Goal: Transaction & Acquisition: Purchase product/service

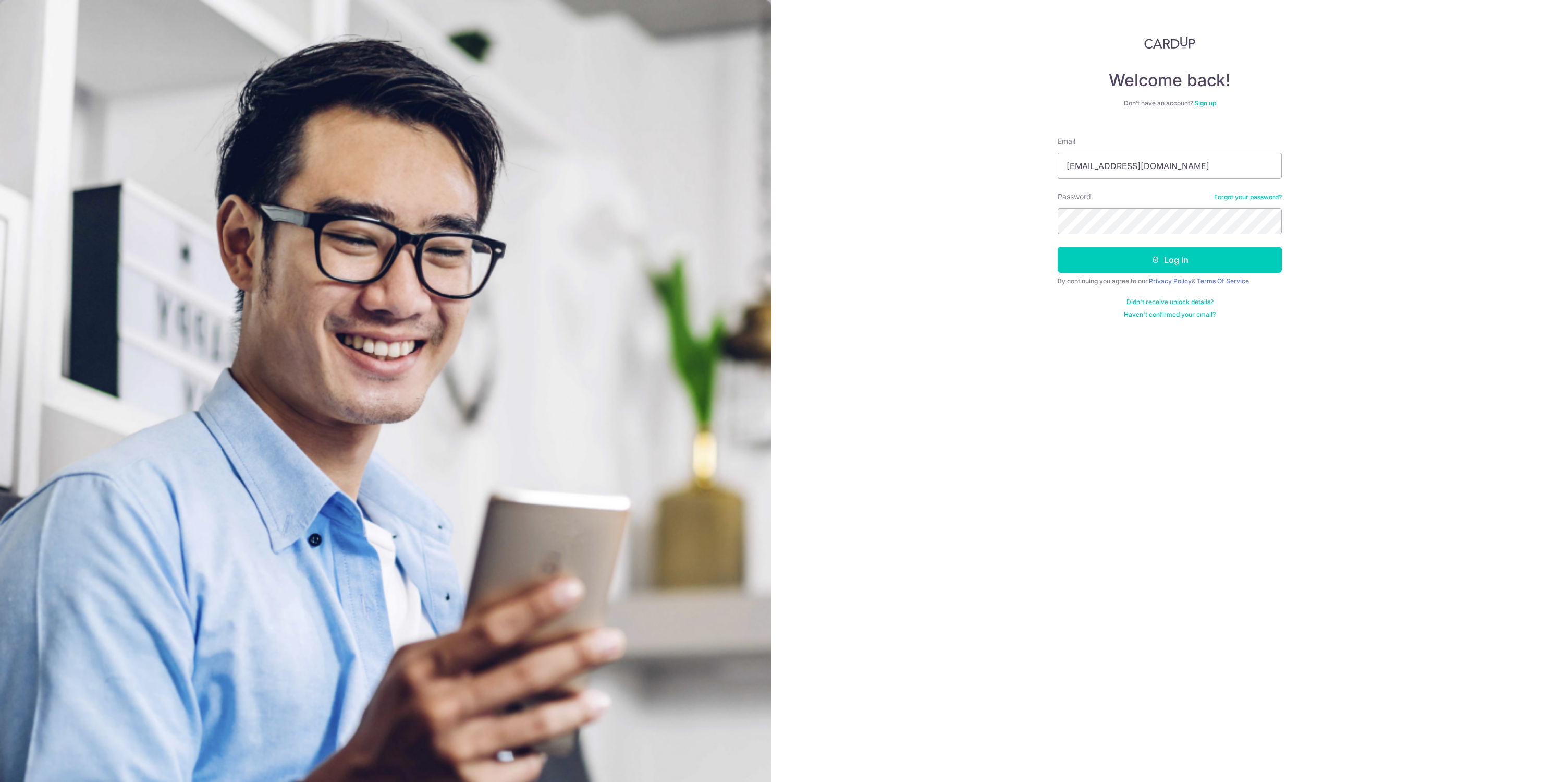
click at [1257, 259] on button "Log in" at bounding box center [1170, 259] width 224 height 26
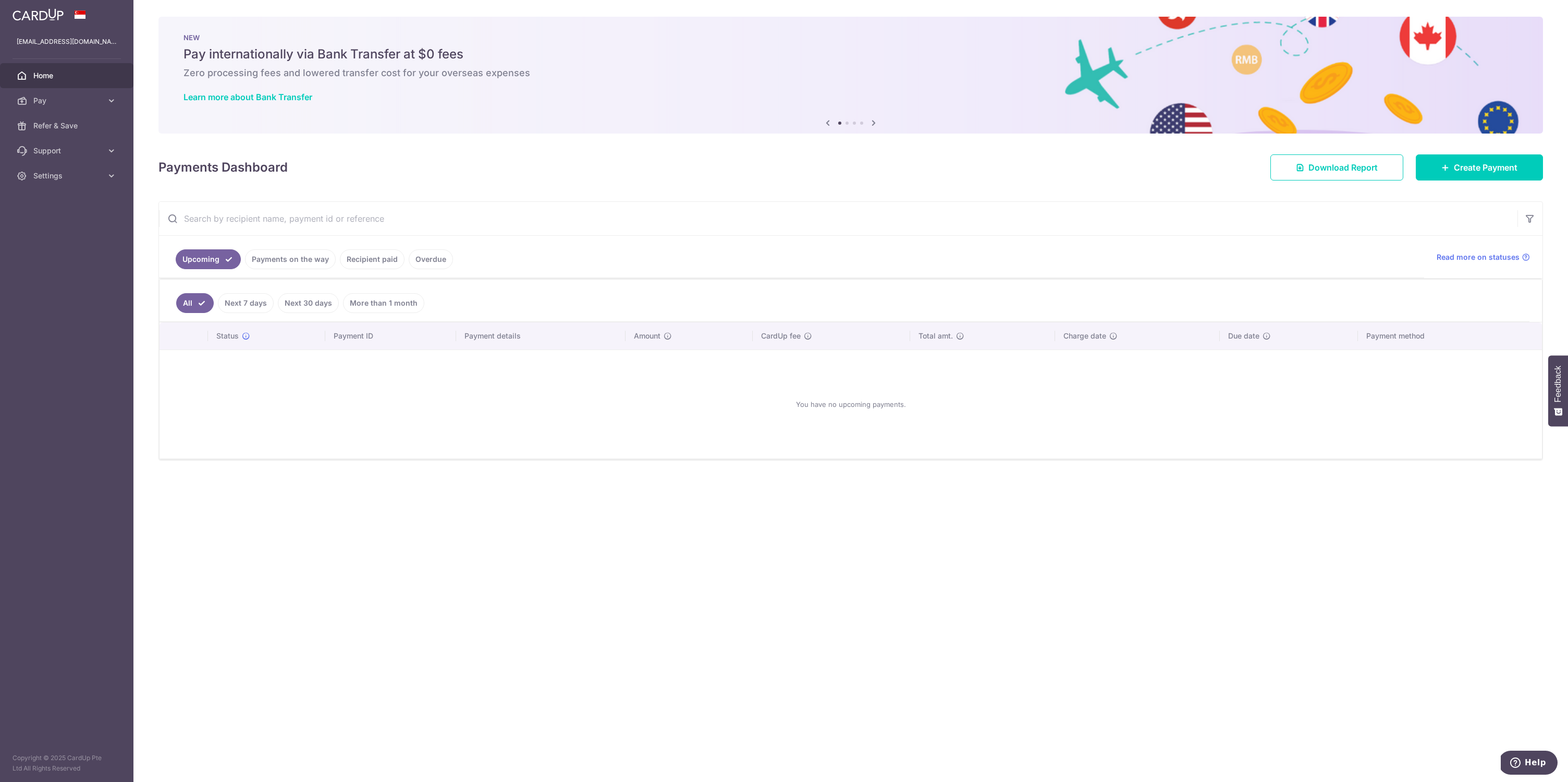
click at [258, 309] on link "Next 7 days" at bounding box center [245, 303] width 56 height 20
click at [196, 300] on link "All" at bounding box center [188, 303] width 23 height 20
click at [259, 267] on link "Payments on the way" at bounding box center [290, 259] width 91 height 20
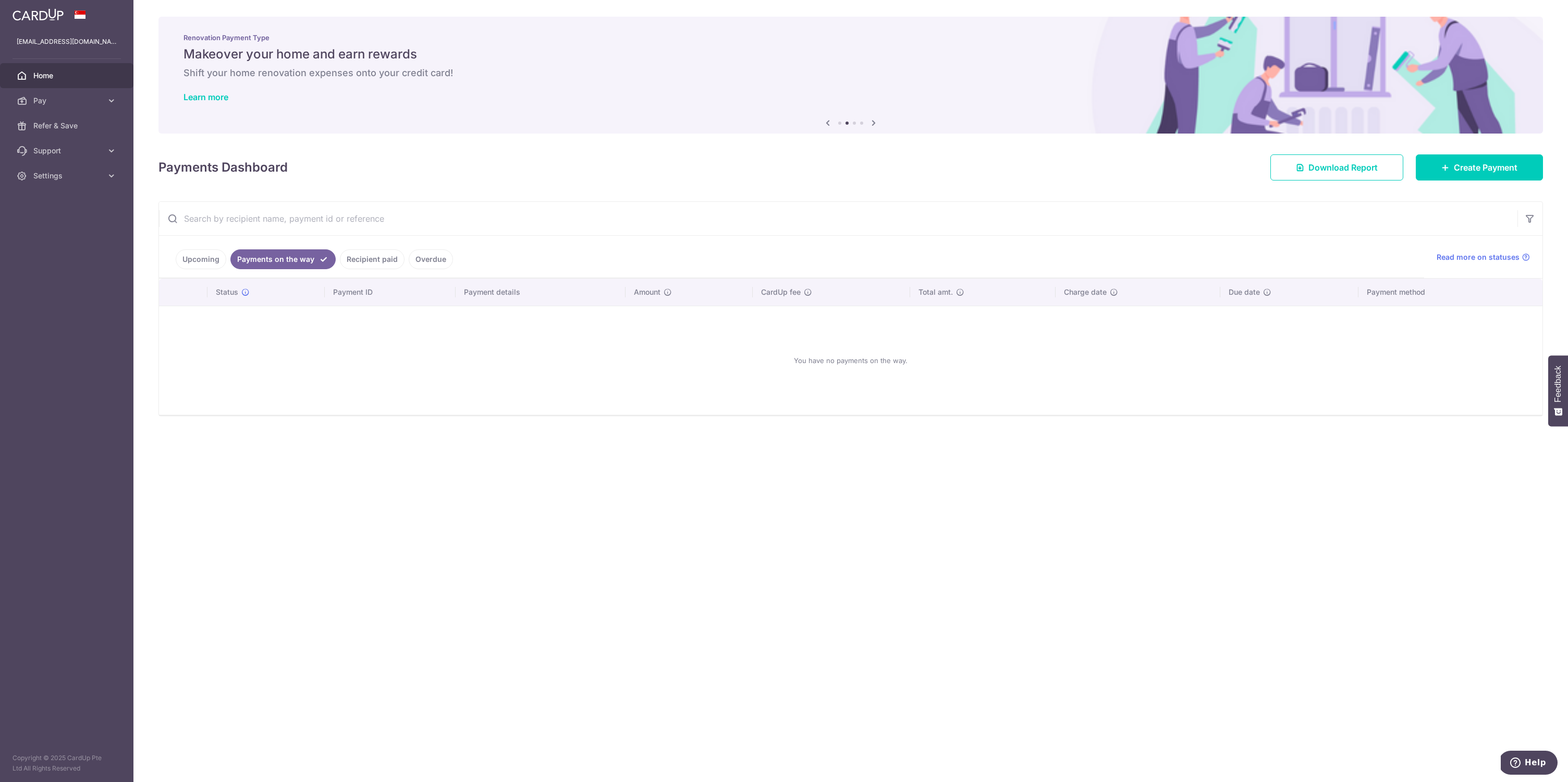
click at [392, 262] on link "Recipient paid" at bounding box center [372, 259] width 64 height 20
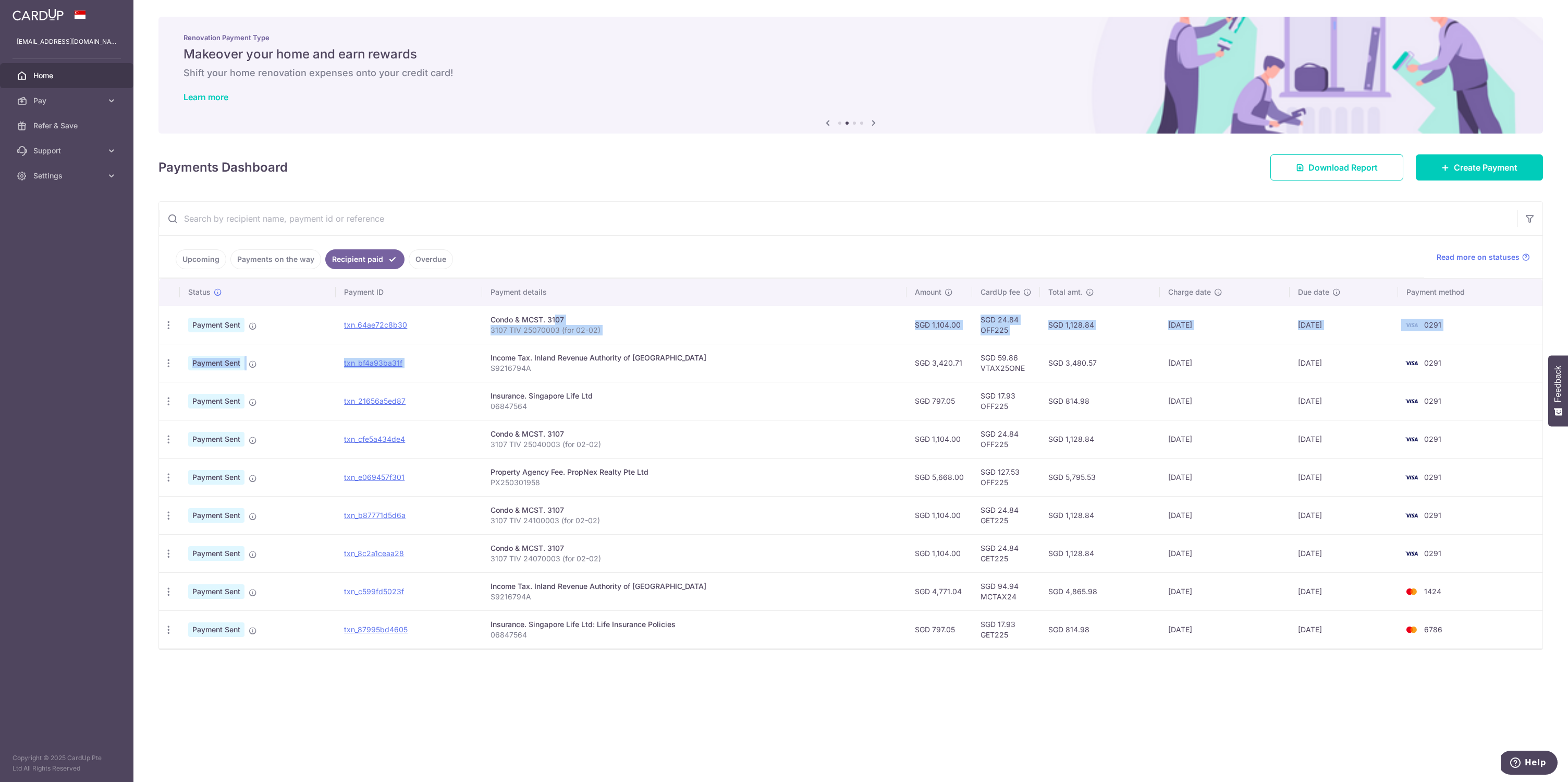
drag, startPoint x: 808, startPoint y: 348, endPoint x: 536, endPoint y: 317, distance: 273.8
click at [536, 317] on tbody "PDF Receipt Payment Sent txn_64ae72c8b30 Condo & MCST. 3107 3107 TIV 25070003 (…" at bounding box center [850, 477] width 1383 height 342
click at [666, 327] on p "3107 TIV 25070003 (for 02-02)" at bounding box center [693, 330] width 407 height 11
drag, startPoint x: 656, startPoint y: 331, endPoint x: 482, endPoint y: 320, distance: 174.3
click at [482, 320] on tr "PDF Receipt Payment Sent txn_64ae72c8b30 Condo & MCST. 3107 3107 TIV 25070003 (…" at bounding box center [850, 325] width 1383 height 38
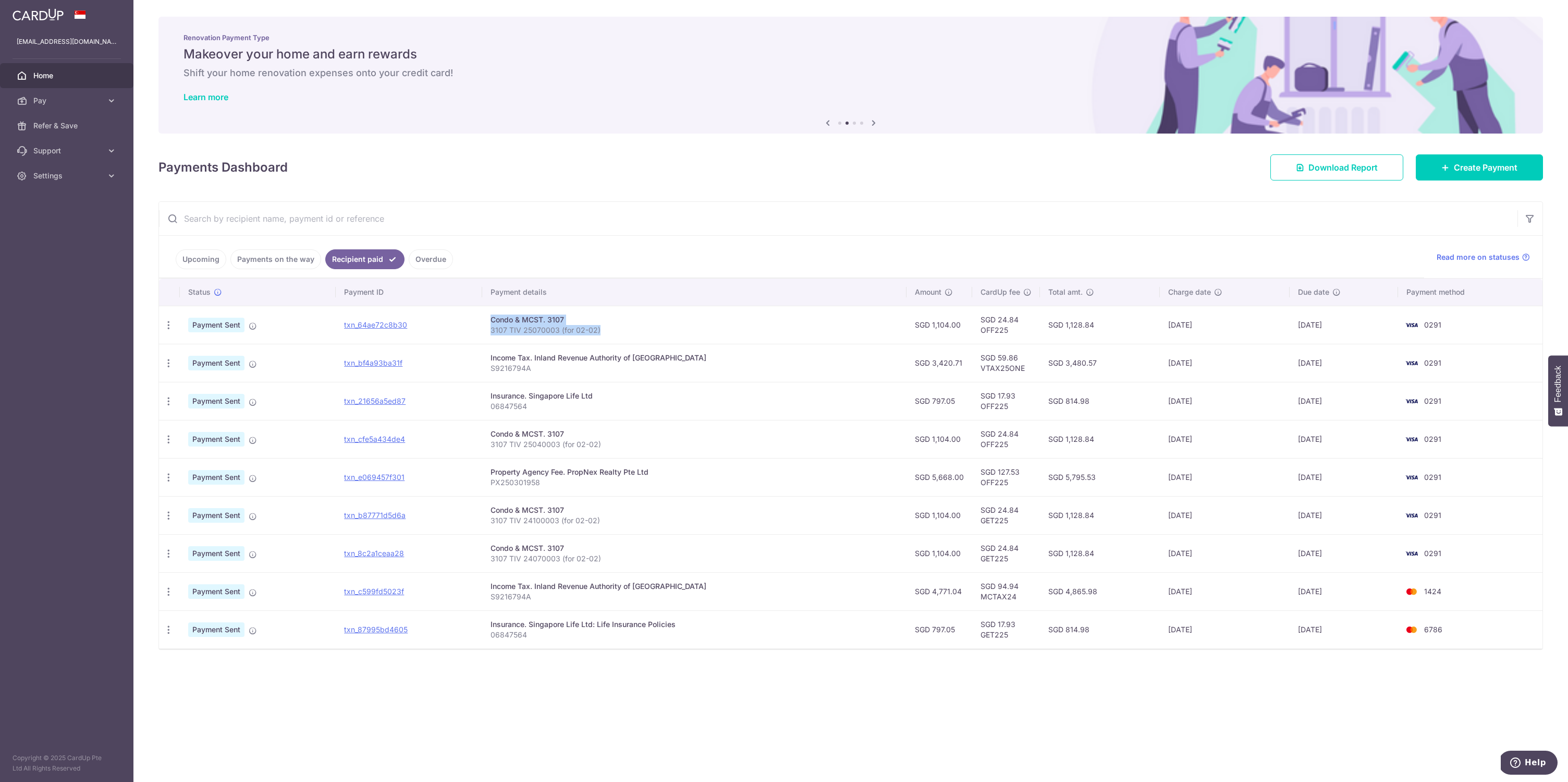
click at [512, 323] on div "Condo & MCST. 3107" at bounding box center [693, 320] width 407 height 11
click at [1518, 172] on link "Create Payment" at bounding box center [1480, 167] width 127 height 26
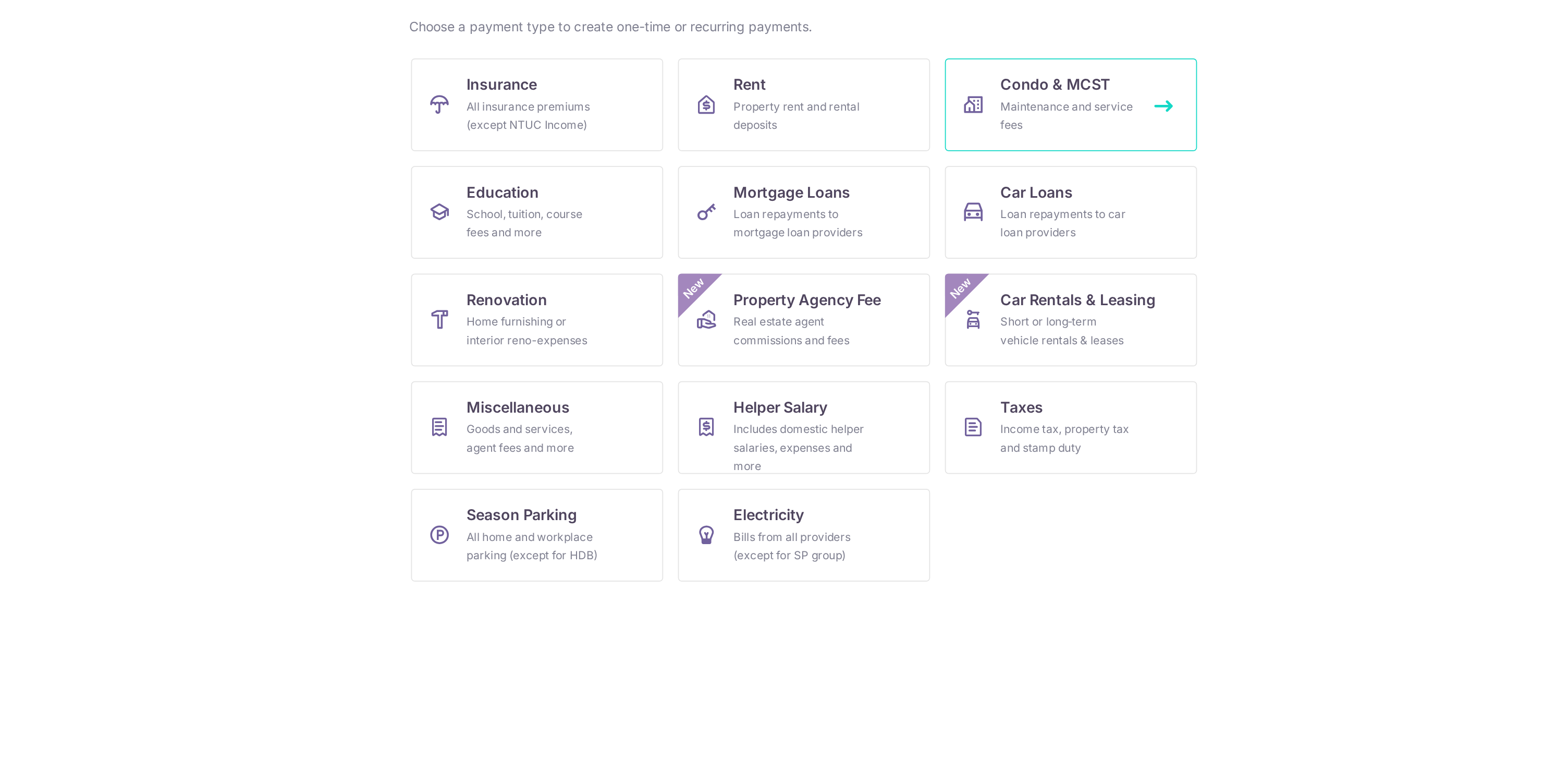
click at [914, 177] on span "Condo & MCST" at bounding box center [921, 179] width 62 height 12
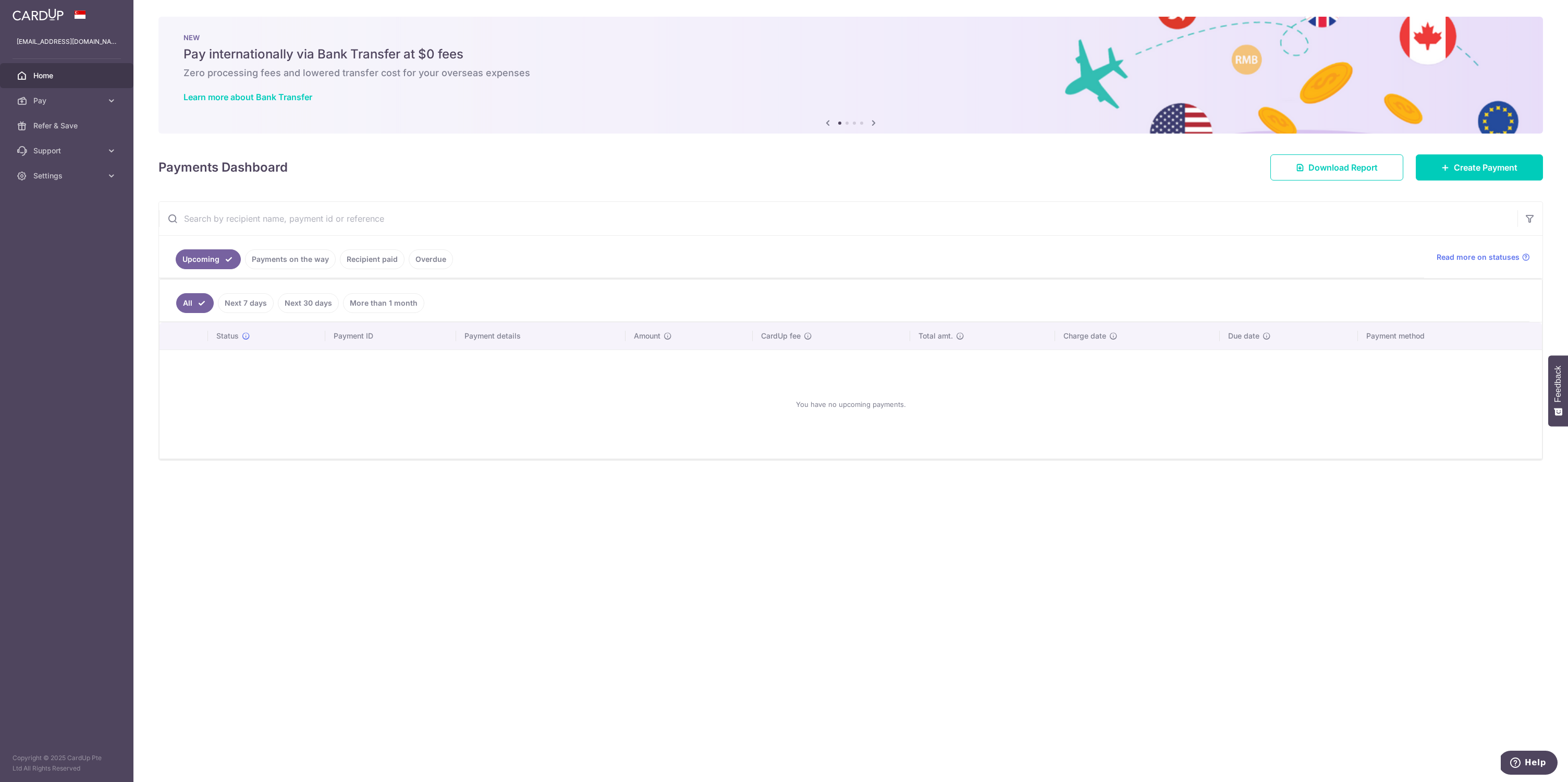
click at [383, 250] on link "Recipient paid" at bounding box center [372, 259] width 64 height 20
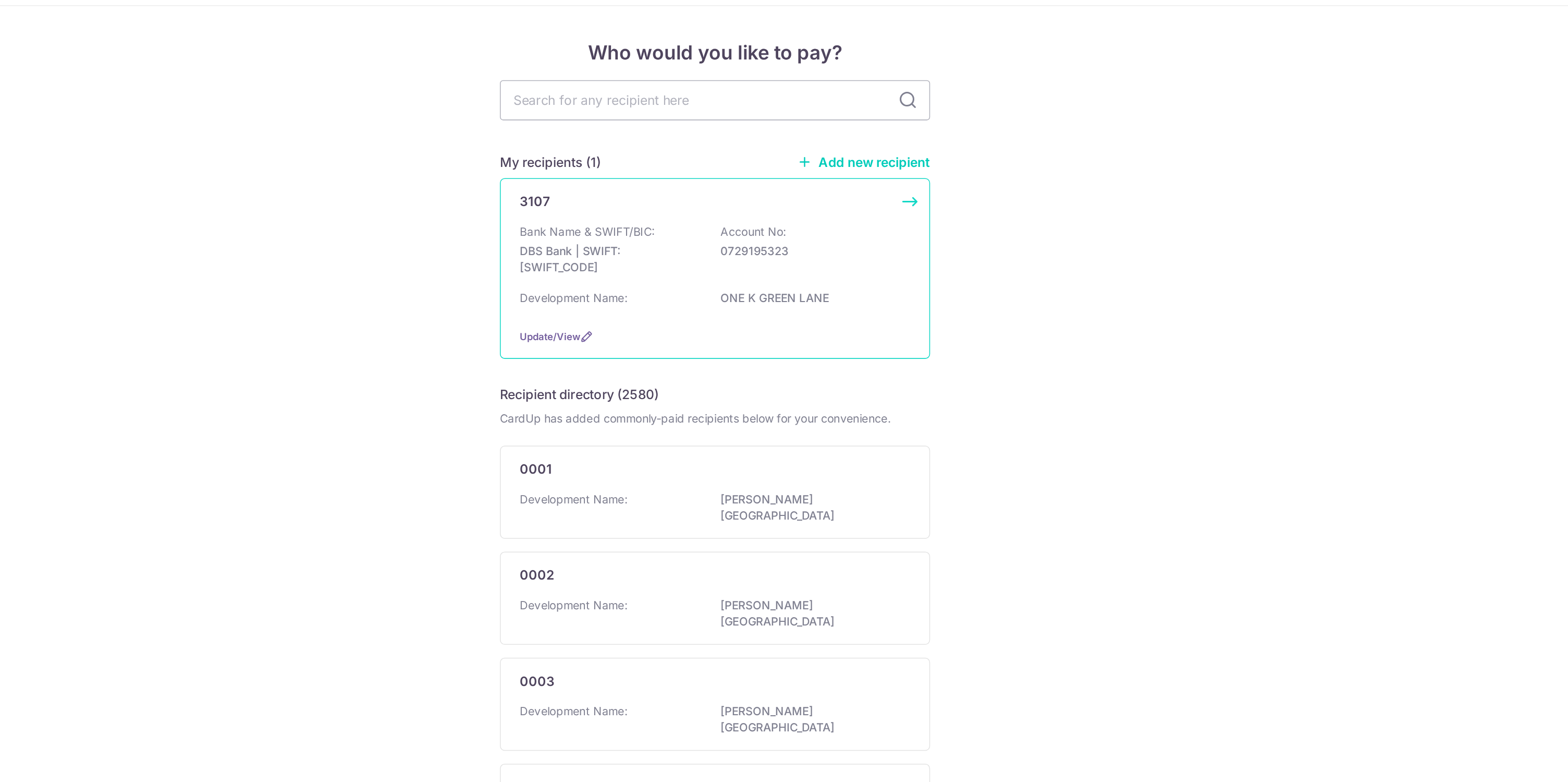
click at [848, 219] on p "0729195323" at bounding box center [846, 214] width 117 height 11
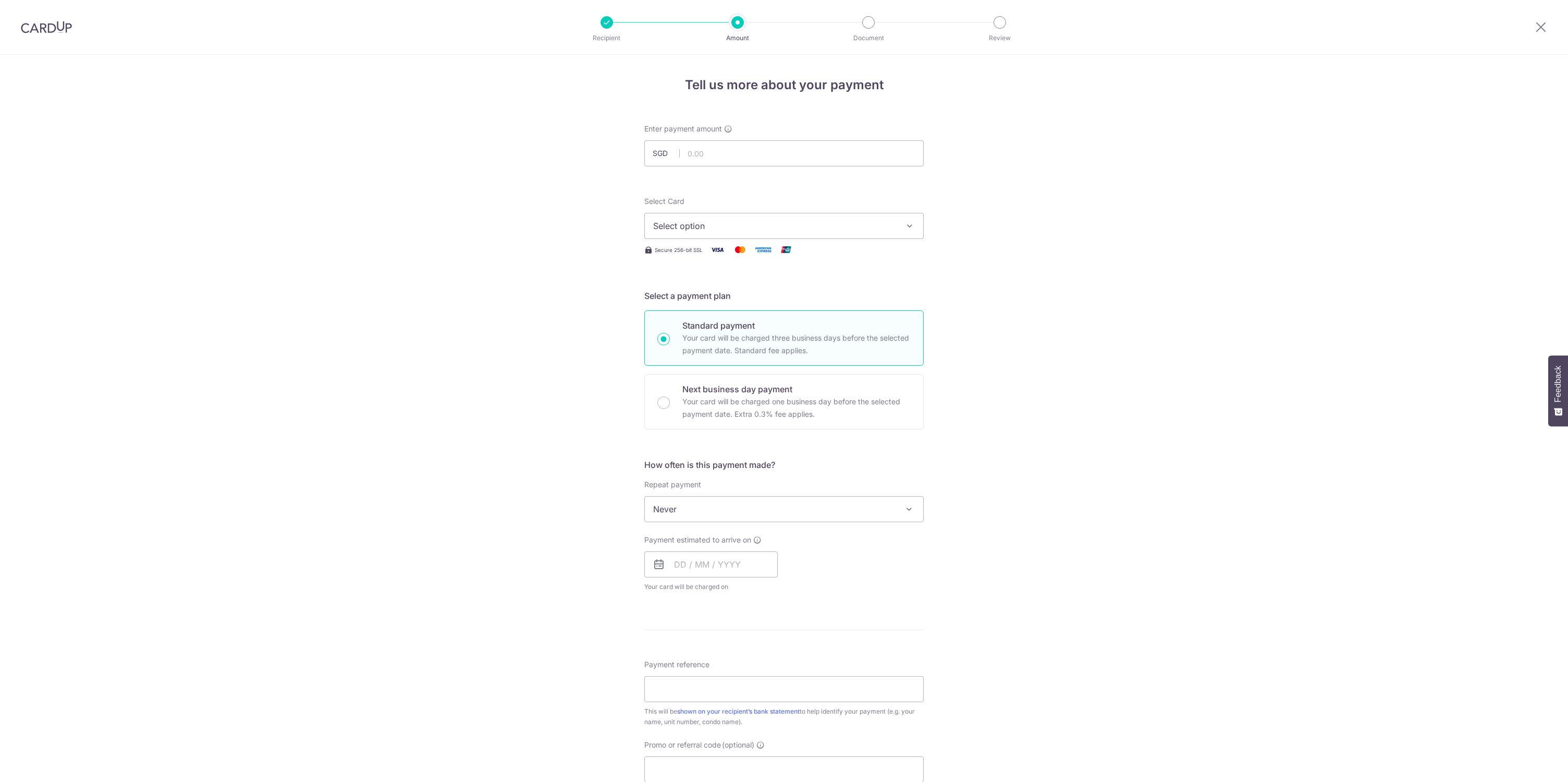
click at [723, 149] on input "text" at bounding box center [784, 153] width 279 height 26
click at [721, 182] on form "Enter payment amount SGD Select Card Select option Add credit card Your Cards *…" at bounding box center [784, 536] width 279 height 826
click at [721, 170] on form "Enter payment amount SGD Select Card Select option Add credit card Your Cards *…" at bounding box center [784, 536] width 279 height 826
click at [721, 155] on input "text" at bounding box center [784, 153] width 279 height 26
type input "1,104.00"
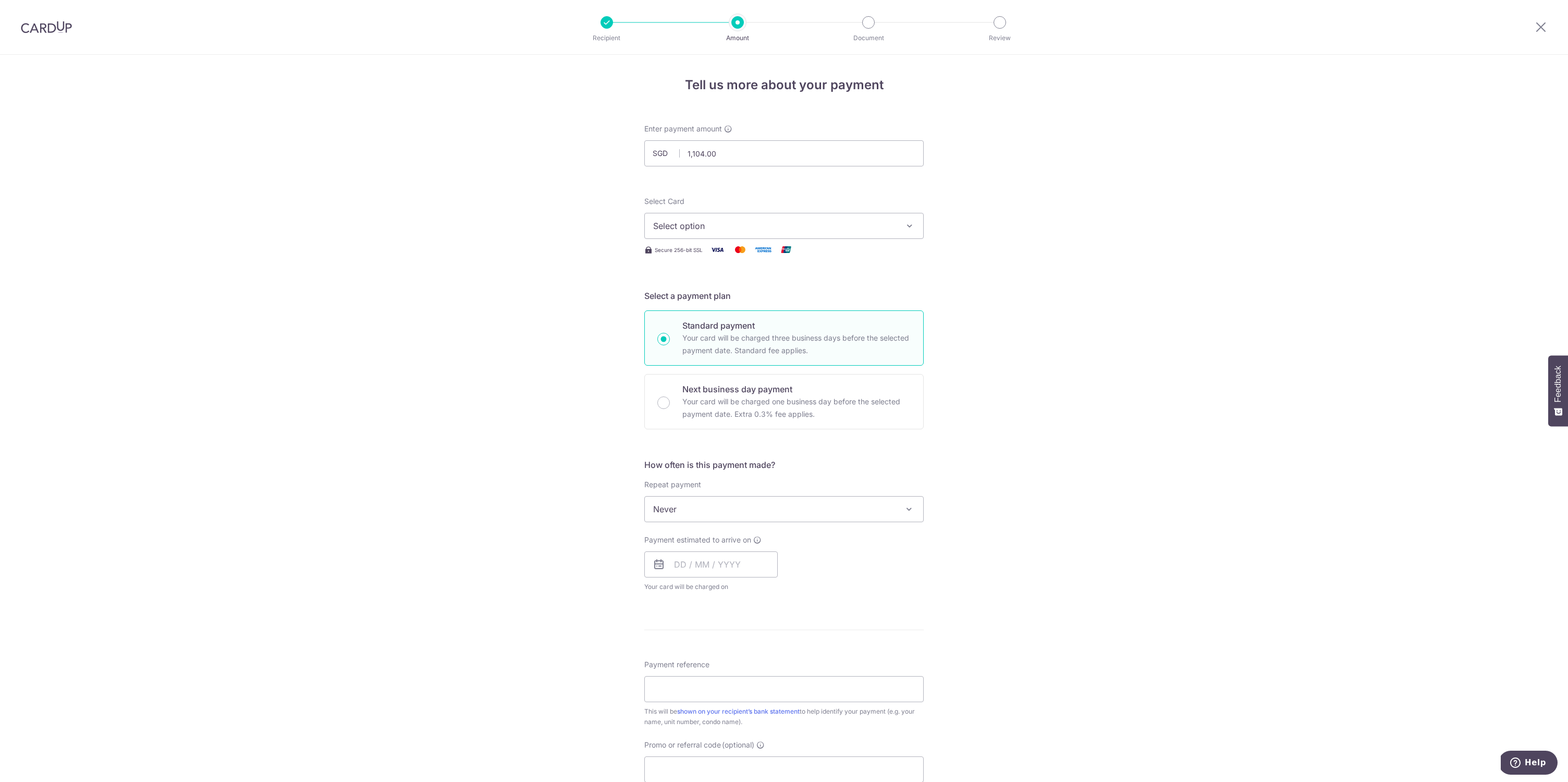
click at [724, 225] on span "Select option" at bounding box center [774, 226] width 243 height 12
click at [704, 352] on span "**** 0291" at bounding box center [697, 350] width 38 height 12
click at [726, 196] on div "Select Card **** 0291 Add credit card Your Cards **** 1424 **** 6786 **** 0291" at bounding box center [784, 217] width 279 height 43
click at [699, 507] on span "Never" at bounding box center [784, 509] width 278 height 25
click at [684, 571] on input "text" at bounding box center [711, 564] width 133 height 26
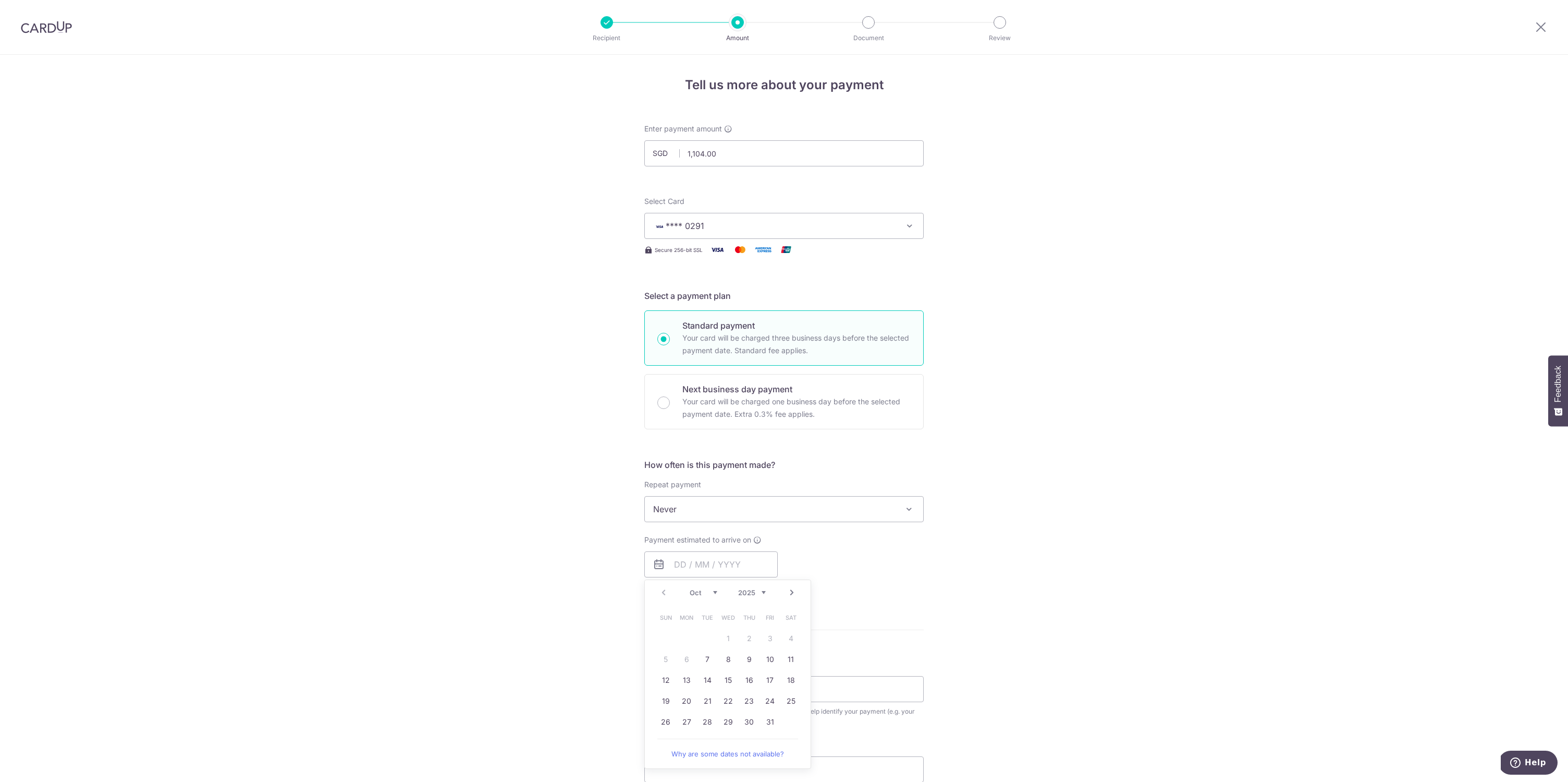
click at [692, 657] on table "Sun Mon Tue Wed Thu Fri Sat 1 2 3 4 5 6 7 8 9 10 11 12 13 14 15 16 17 18 19 20 …" at bounding box center [728, 669] width 146 height 125
click at [730, 633] on table "Sun Mon Tue Wed Thu Fri Sat 1 2 3 4 5 6 7 8 9 10 11 12 13 14 15 16 17 18 19 20 …" at bounding box center [728, 669] width 146 height 125
click at [702, 663] on link "7" at bounding box center [707, 659] width 17 height 17
type input "[DATE]"
click at [595, 566] on div "Tell us more about your payment Enter payment amount SGD 1,104.00 1104.00 Selec…" at bounding box center [784, 547] width 1568 height 986
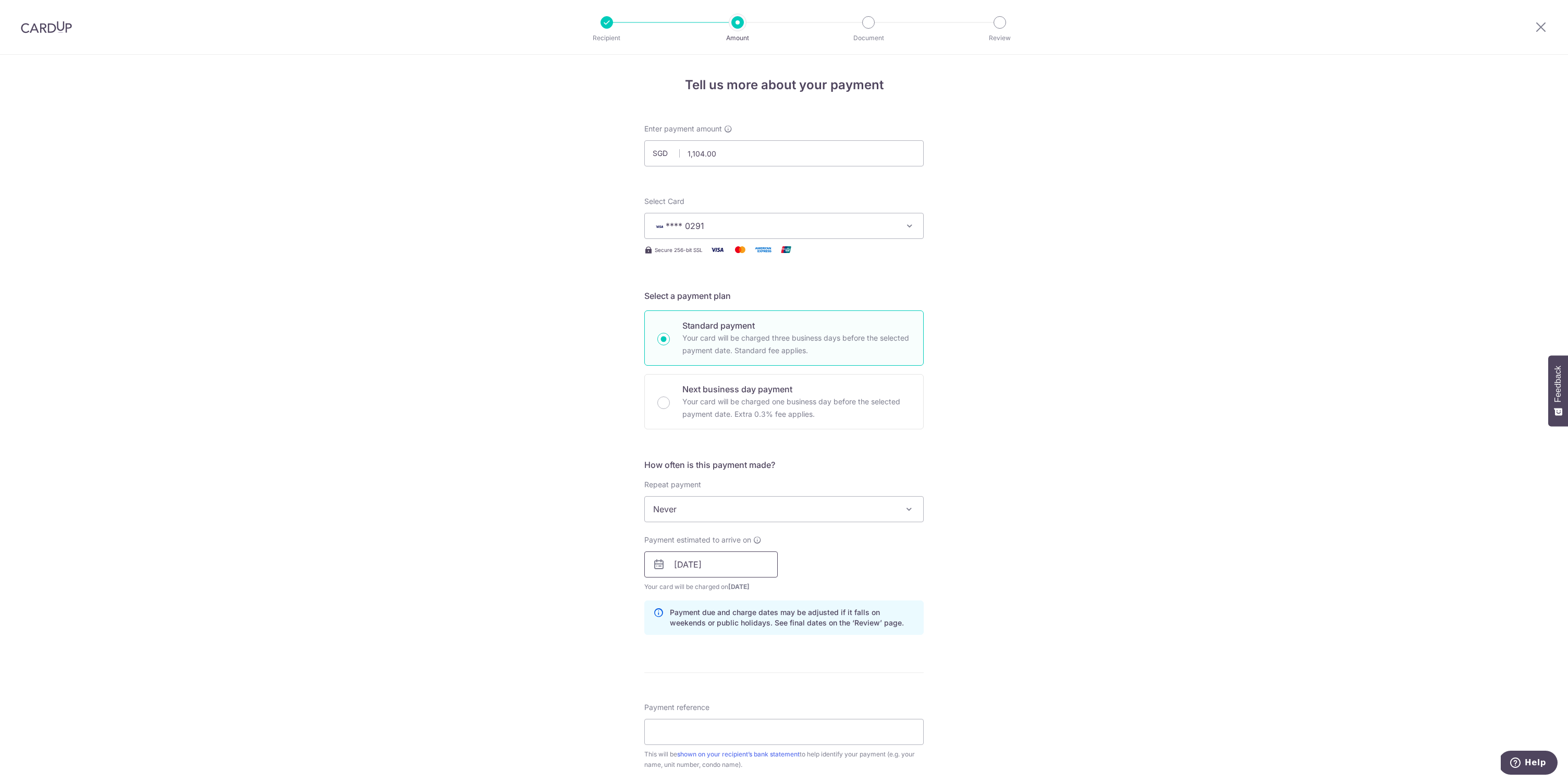
click at [713, 569] on input "[DATE]" at bounding box center [711, 564] width 133 height 26
click at [846, 538] on div "Payment estimated to arrive on 07/10/2025 Prev Next Oct Nov Dec 2025 2026 2027 …" at bounding box center [784, 563] width 292 height 58
click at [765, 566] on input "[DATE]" at bounding box center [711, 564] width 133 height 26
click at [841, 553] on div "Payment estimated to arrive on 07/10/2025 Prev Next Oct Nov Dec 2025 2026 2027 …" at bounding box center [784, 563] width 292 height 58
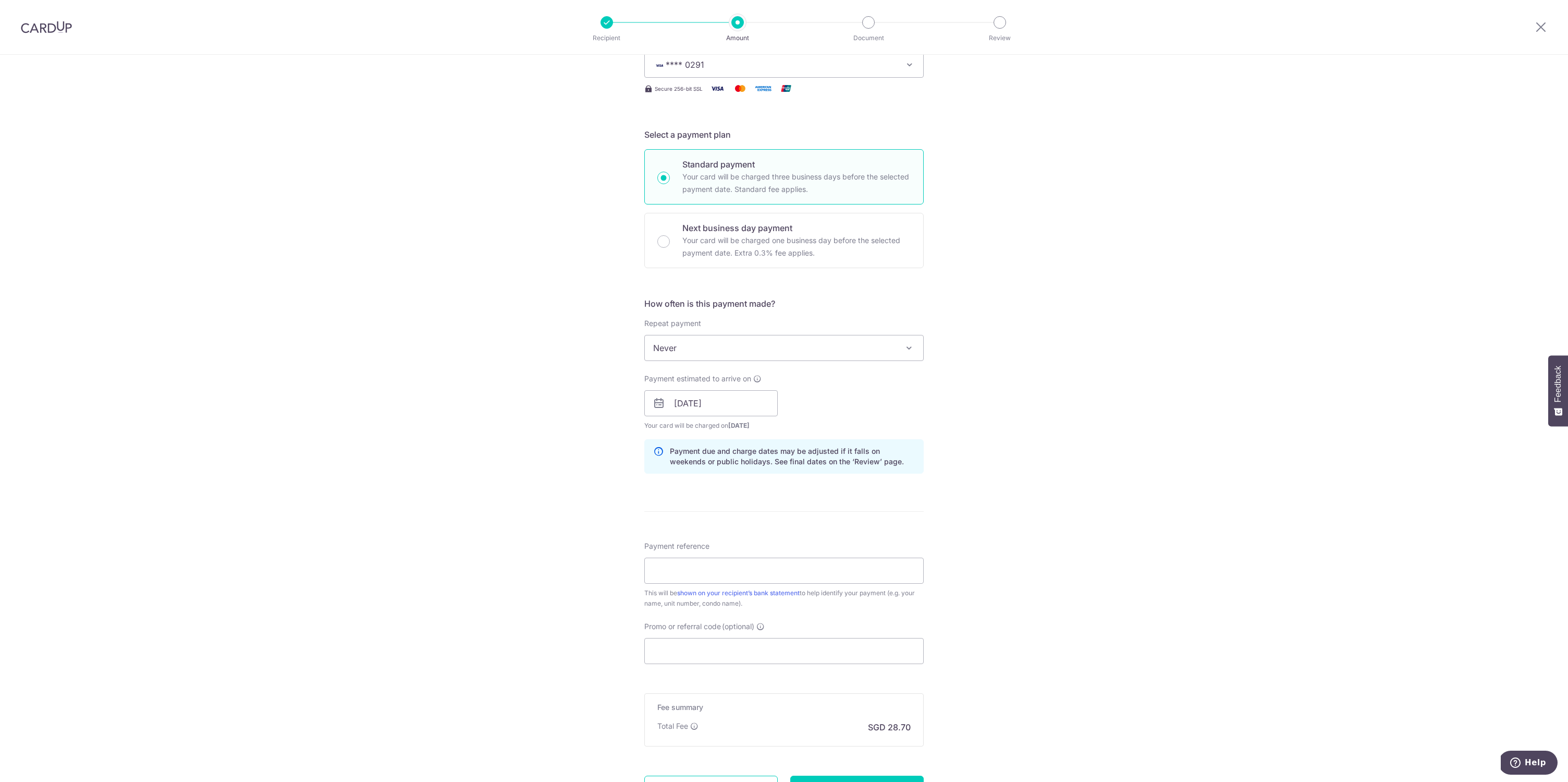
scroll to position [160, 0]
click at [793, 568] on input "Payment reference" at bounding box center [784, 572] width 279 height 26
click at [700, 576] on input "Payment reference" at bounding box center [784, 572] width 279 height 26
click at [691, 570] on input "3107/TIV/24100003 (for #02-02)" at bounding box center [784, 572] width 279 height 26
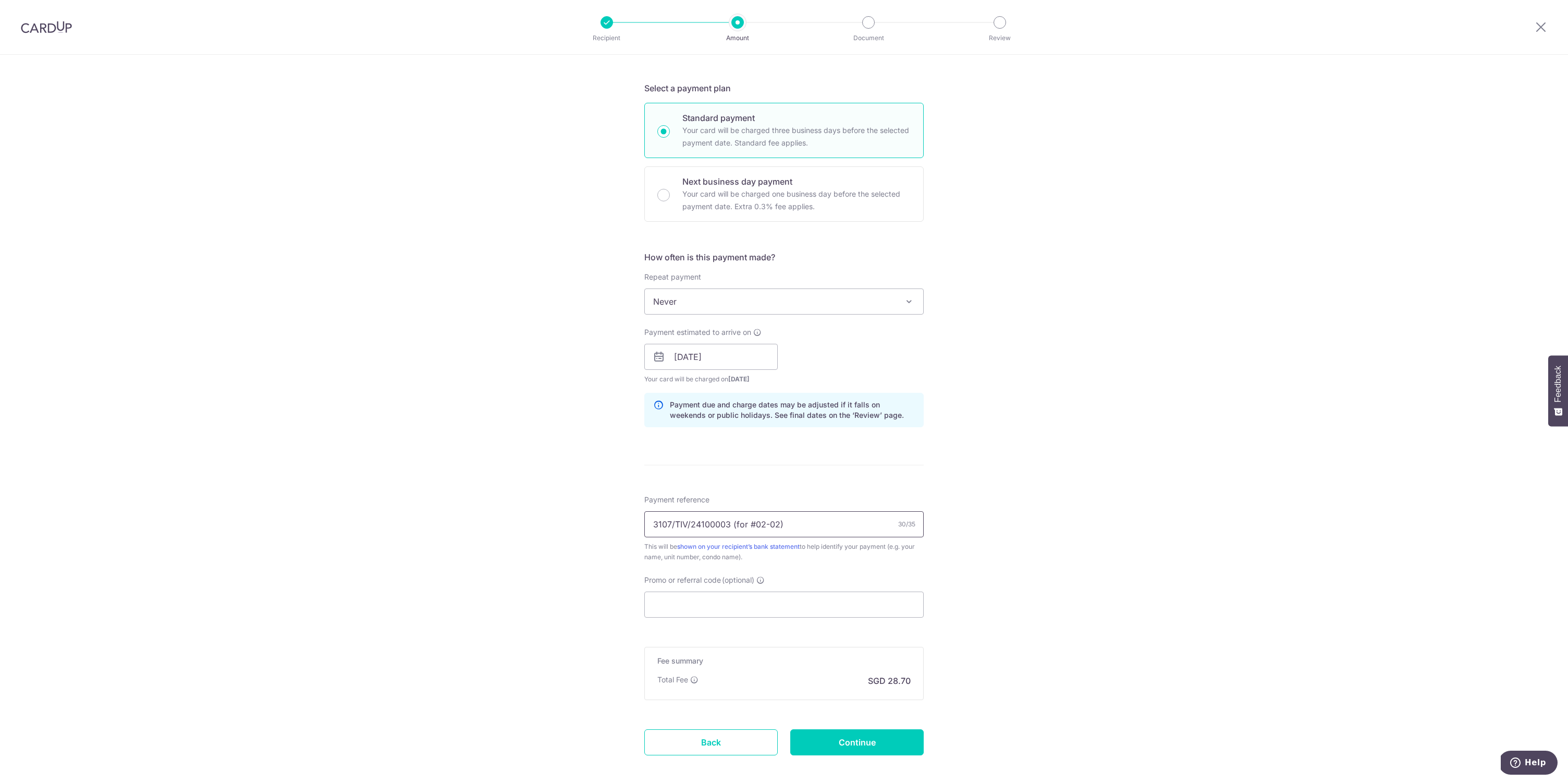
scroll to position [203, 0]
click at [716, 525] on input "3107/TIV/24100003 (for #02-02)" at bounding box center [784, 530] width 279 height 26
paste input "5"
type input "3107/TIV/25100003 (for #02-02)"
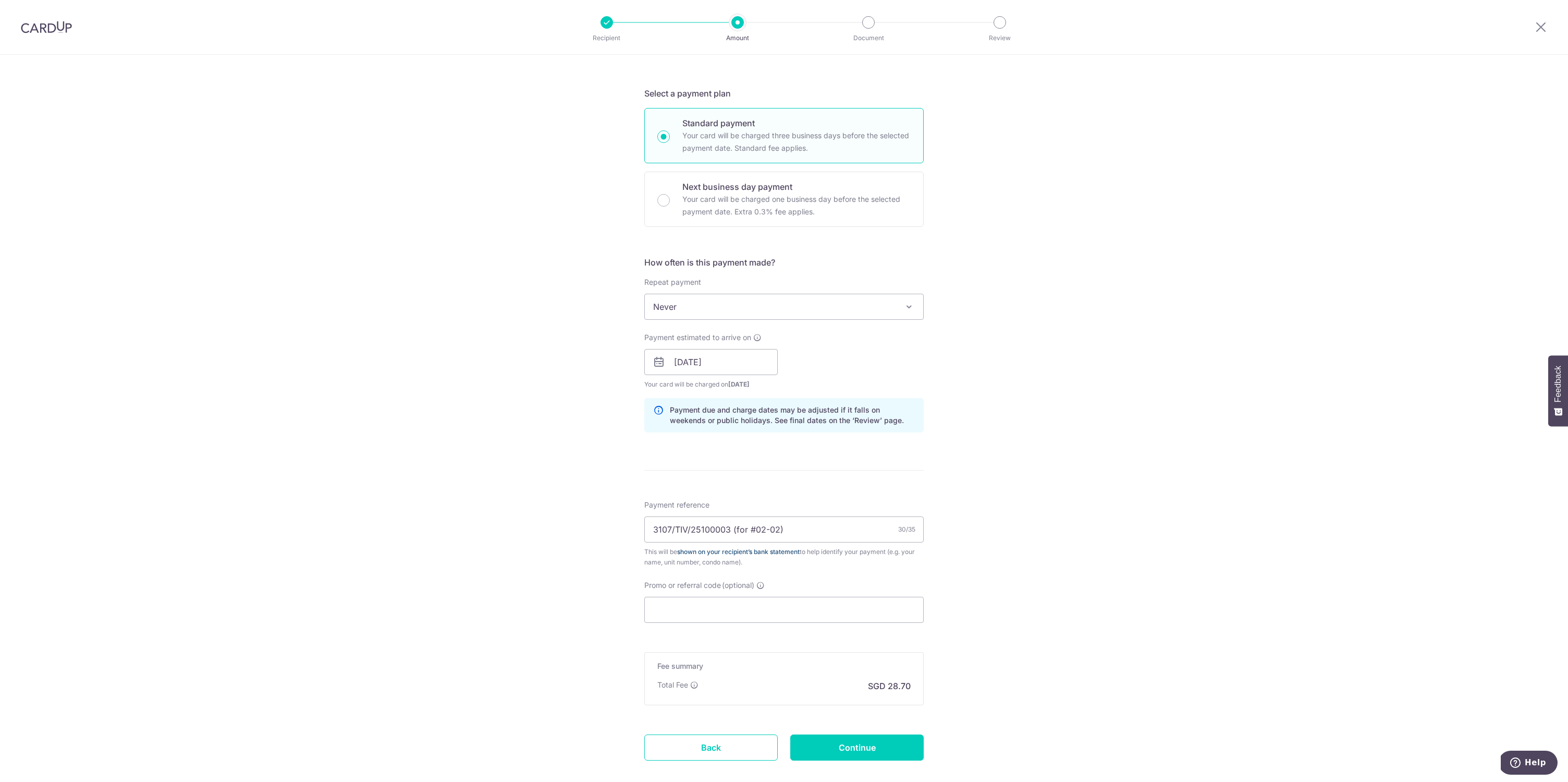
click at [716, 548] on link "shown on your recipient’s bank statement" at bounding box center [739, 551] width 123 height 8
click at [1171, 309] on div "Tell us more about your payment Enter payment amount SGD 1,104.00 1104.00 Selec…" at bounding box center [784, 345] width 1568 height 986
click at [1171, 310] on div "Tell us more about your payment Enter payment amount SGD 1,104.00 1104.00 Selec…" at bounding box center [784, 345] width 1568 height 986
click at [848, 543] on div "Payment reference 3107/TIV/25100003 (for #02-02) 30/35 This will be shown on yo…" at bounding box center [784, 533] width 279 height 68
click at [1026, 345] on div "Tell us more about your payment Enter payment amount SGD 1,104.00 1104.00 Selec…" at bounding box center [784, 345] width 1568 height 986
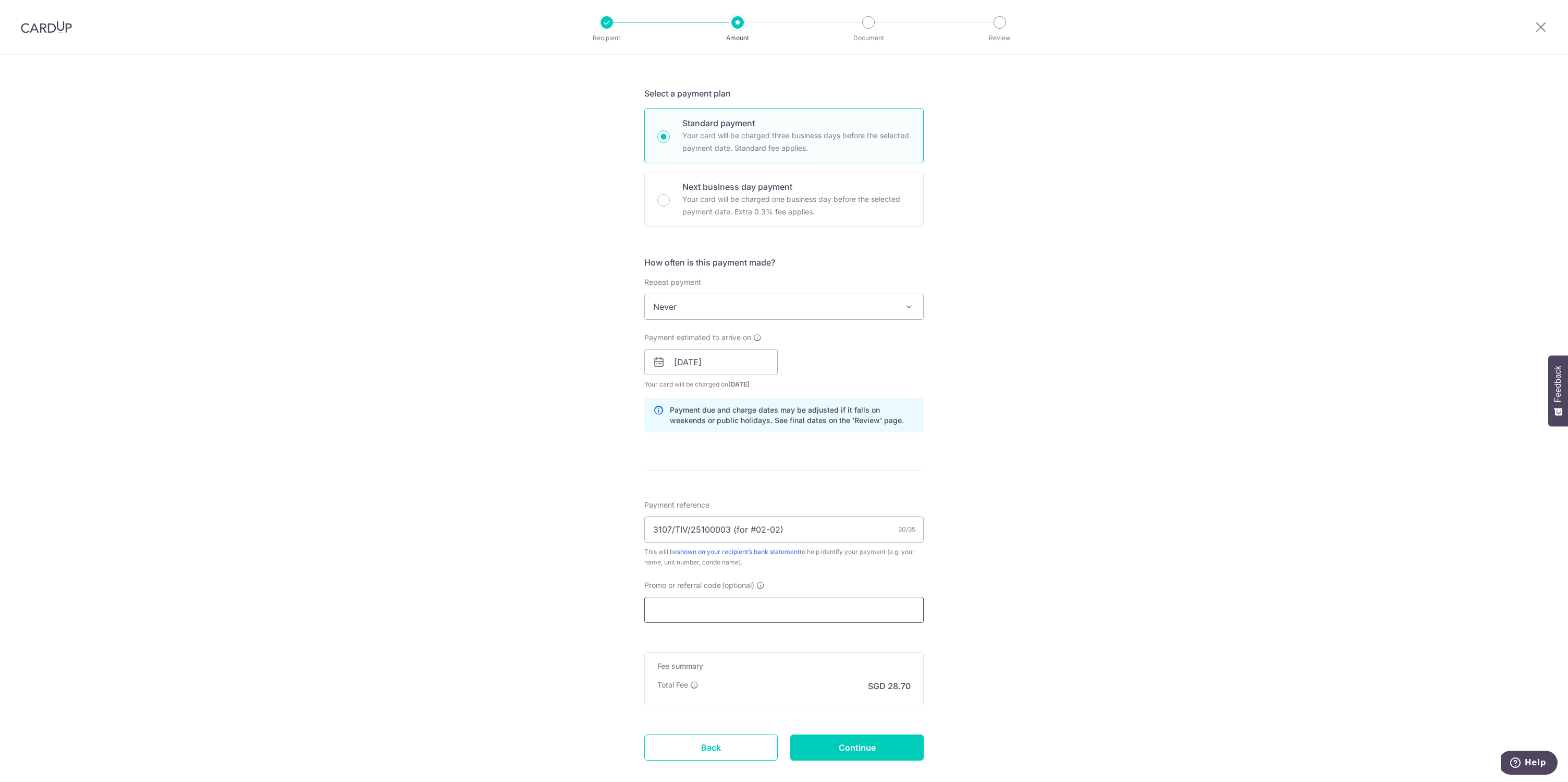
click at [881, 610] on input "Promo or referral code (optional)" at bounding box center [784, 609] width 279 height 26
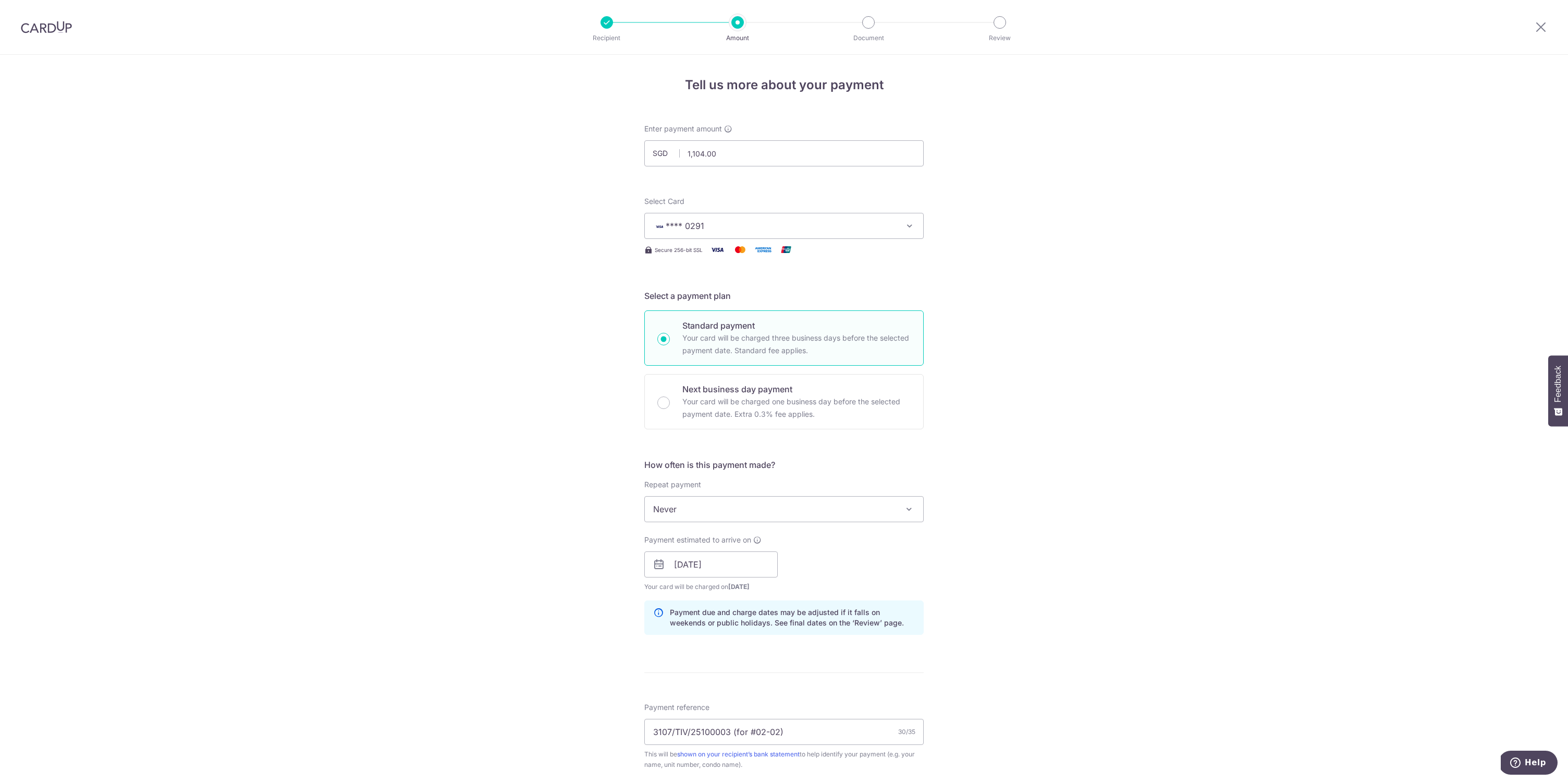
scroll to position [259, 0]
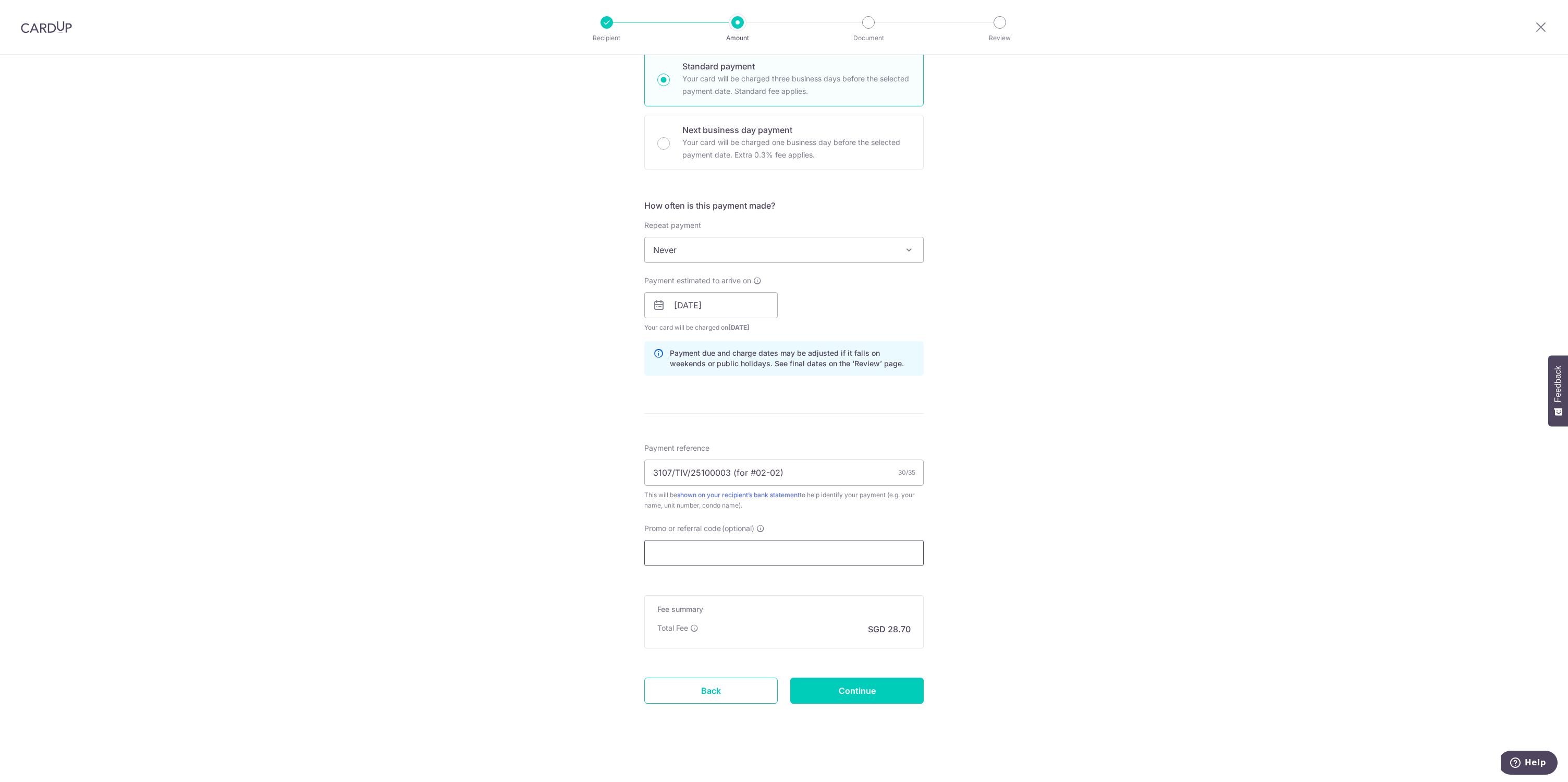
click at [775, 553] on input "Promo or referral code (optional)" at bounding box center [784, 553] width 279 height 26
paste input "OFF225"
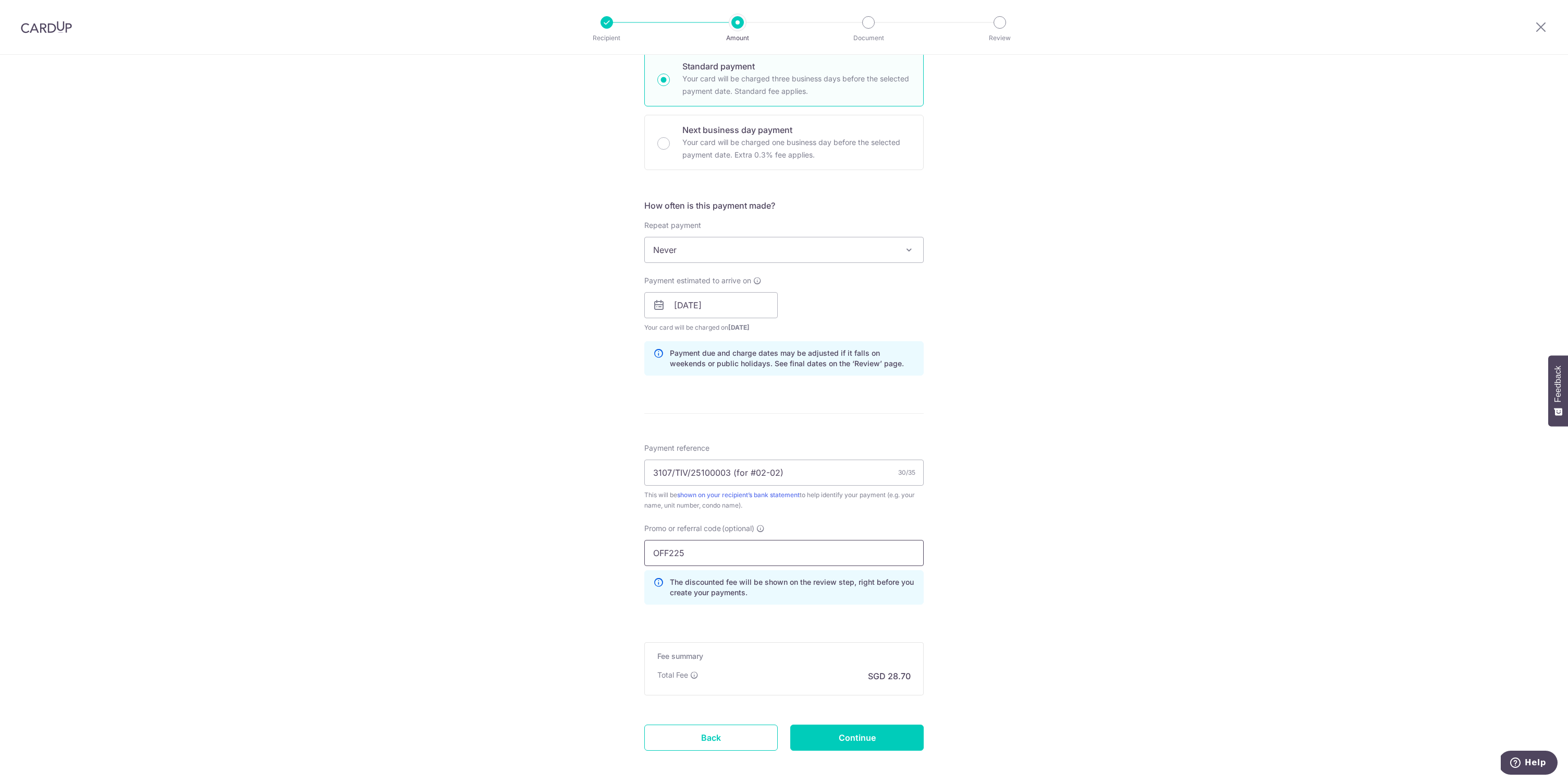
type input "OFF225"
click at [986, 571] on div "Tell us more about your payment Enter payment amount SGD 1,104.00 1104.00 Selec…" at bounding box center [784, 312] width 1568 height 1033
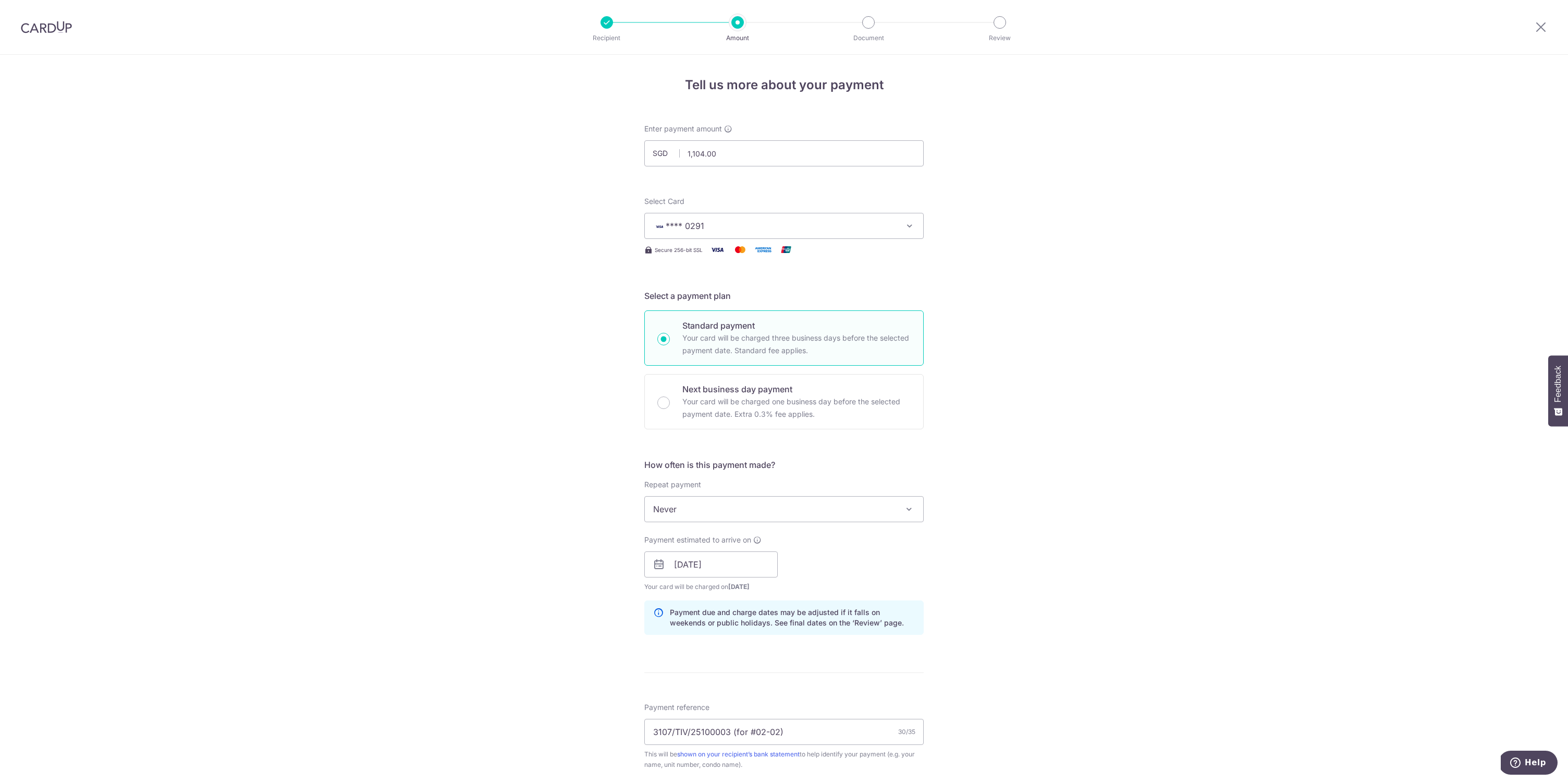
click at [1018, 478] on div "Tell us more about your payment Enter payment amount SGD 1,104.00 1104.00 Selec…" at bounding box center [784, 571] width 1568 height 1033
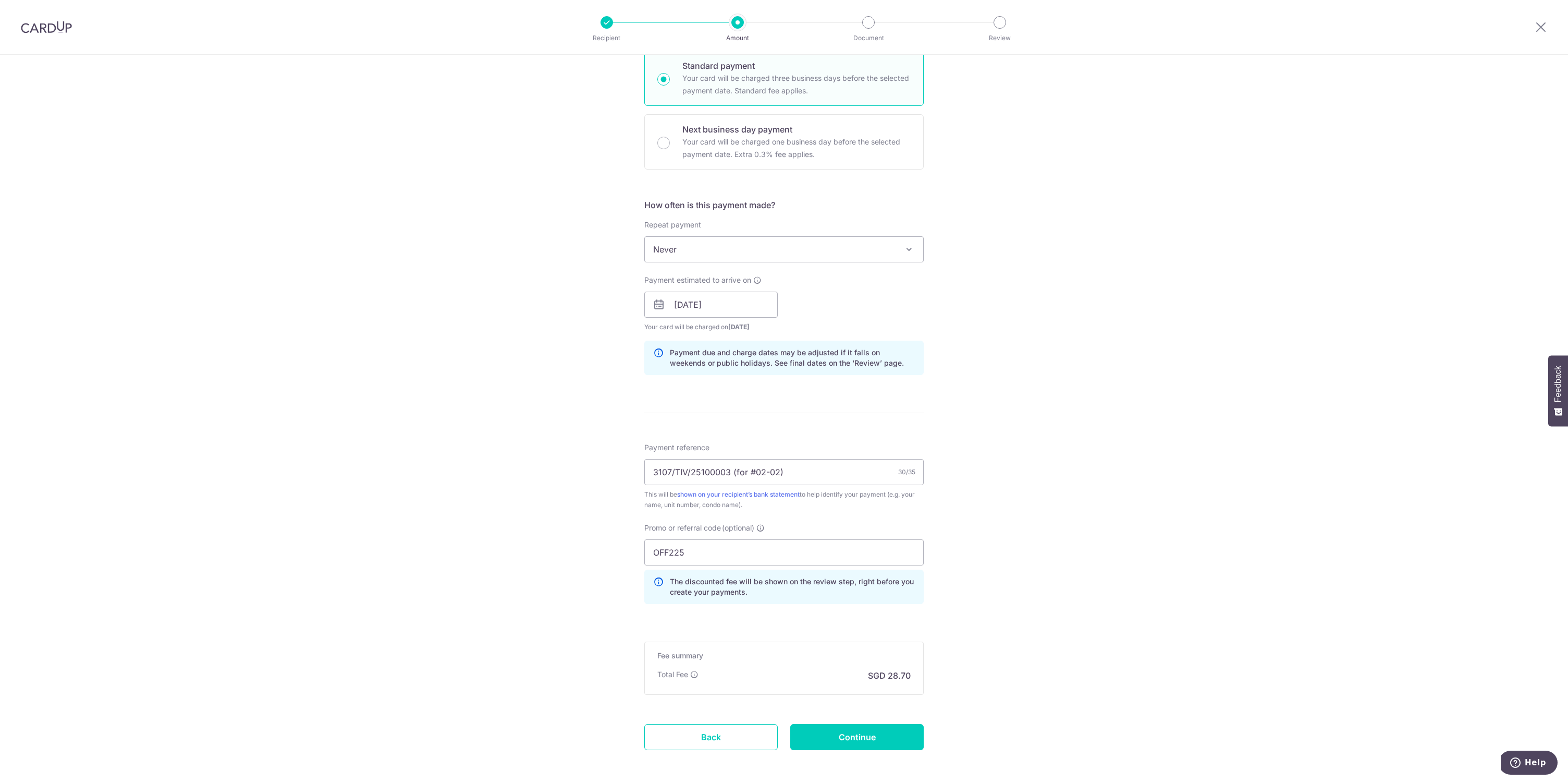
scroll to position [306, 0]
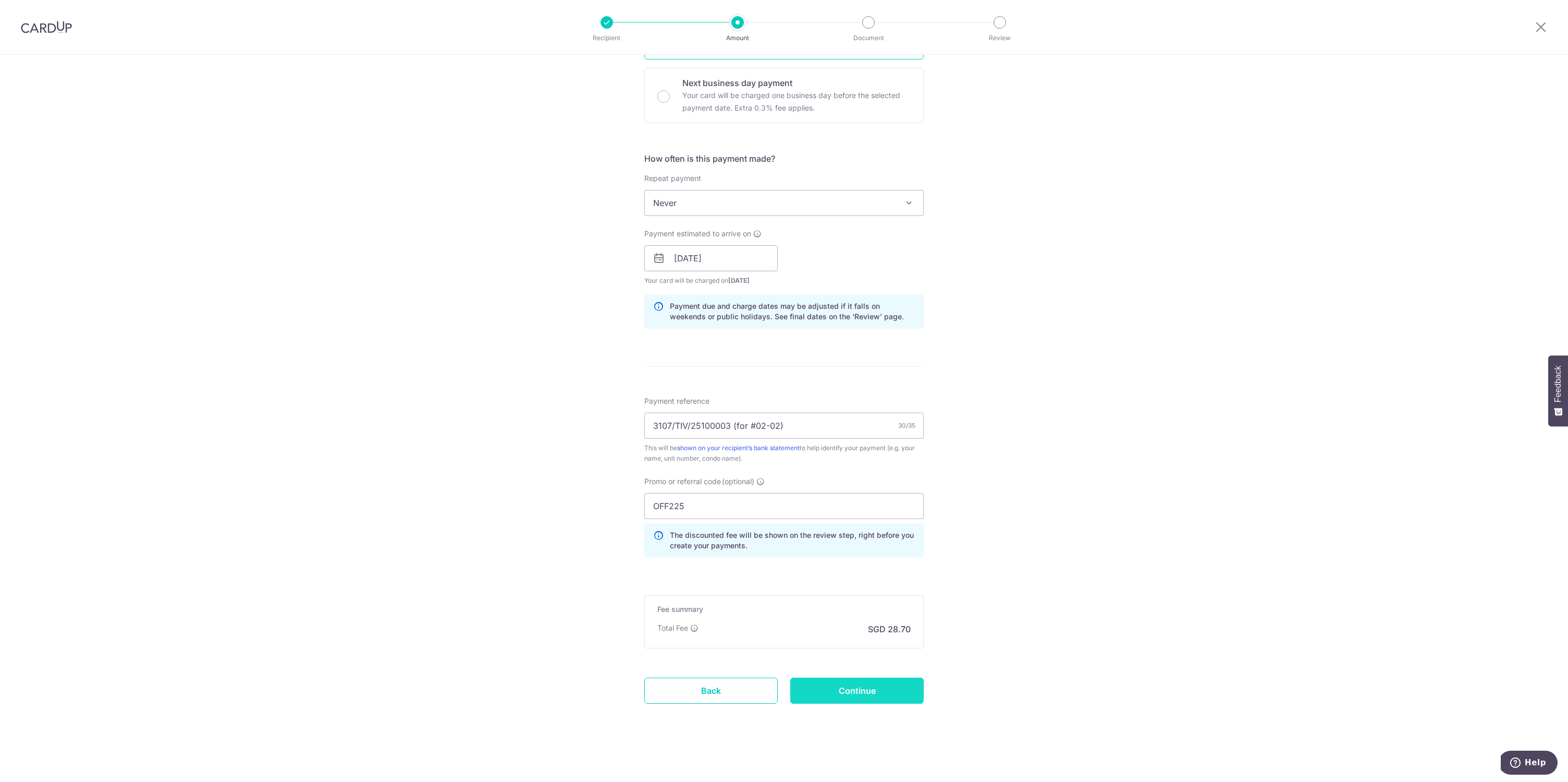
click at [872, 701] on input "Continue" at bounding box center [857, 691] width 133 height 26
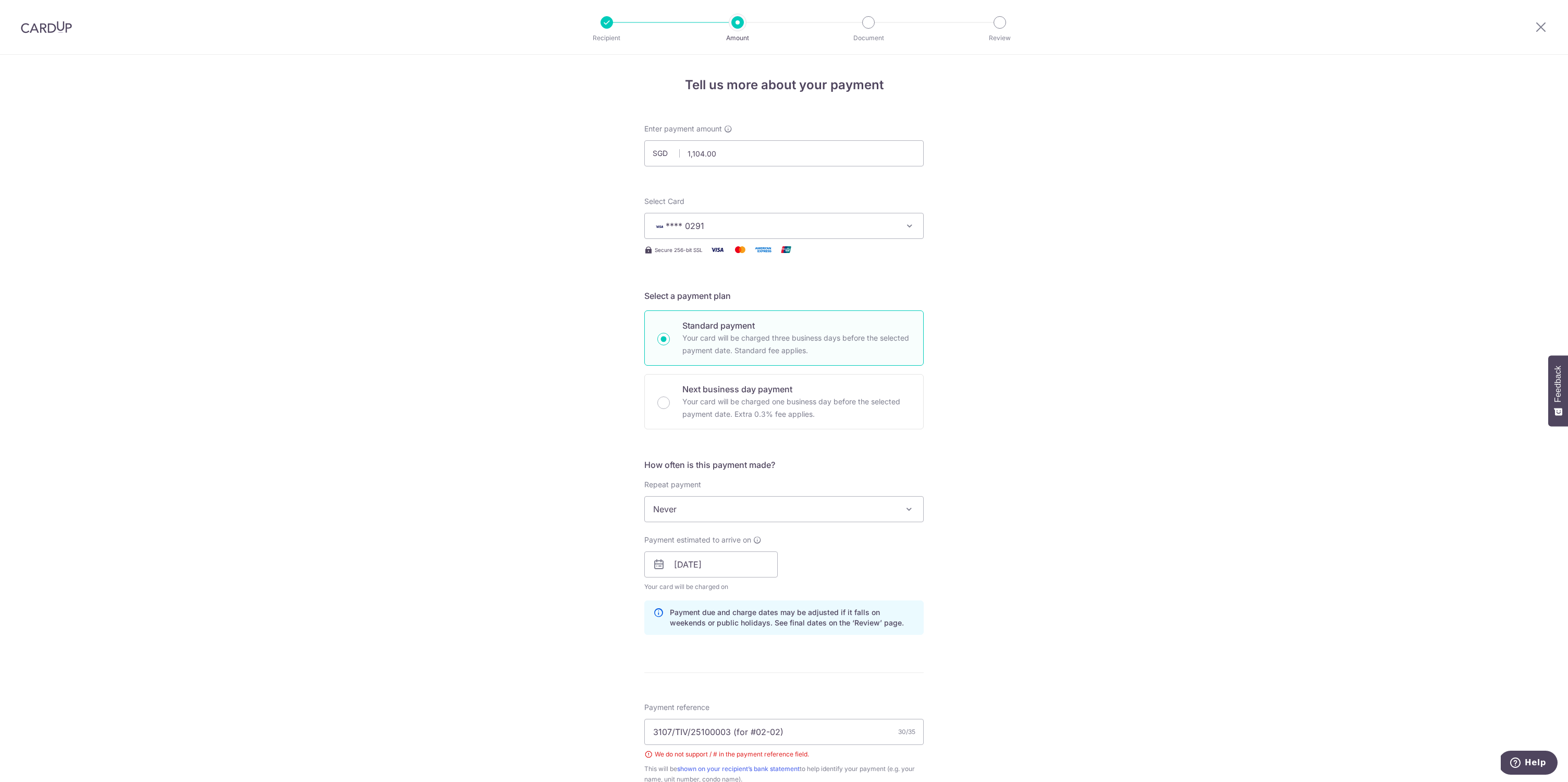
scroll to position [321, 0]
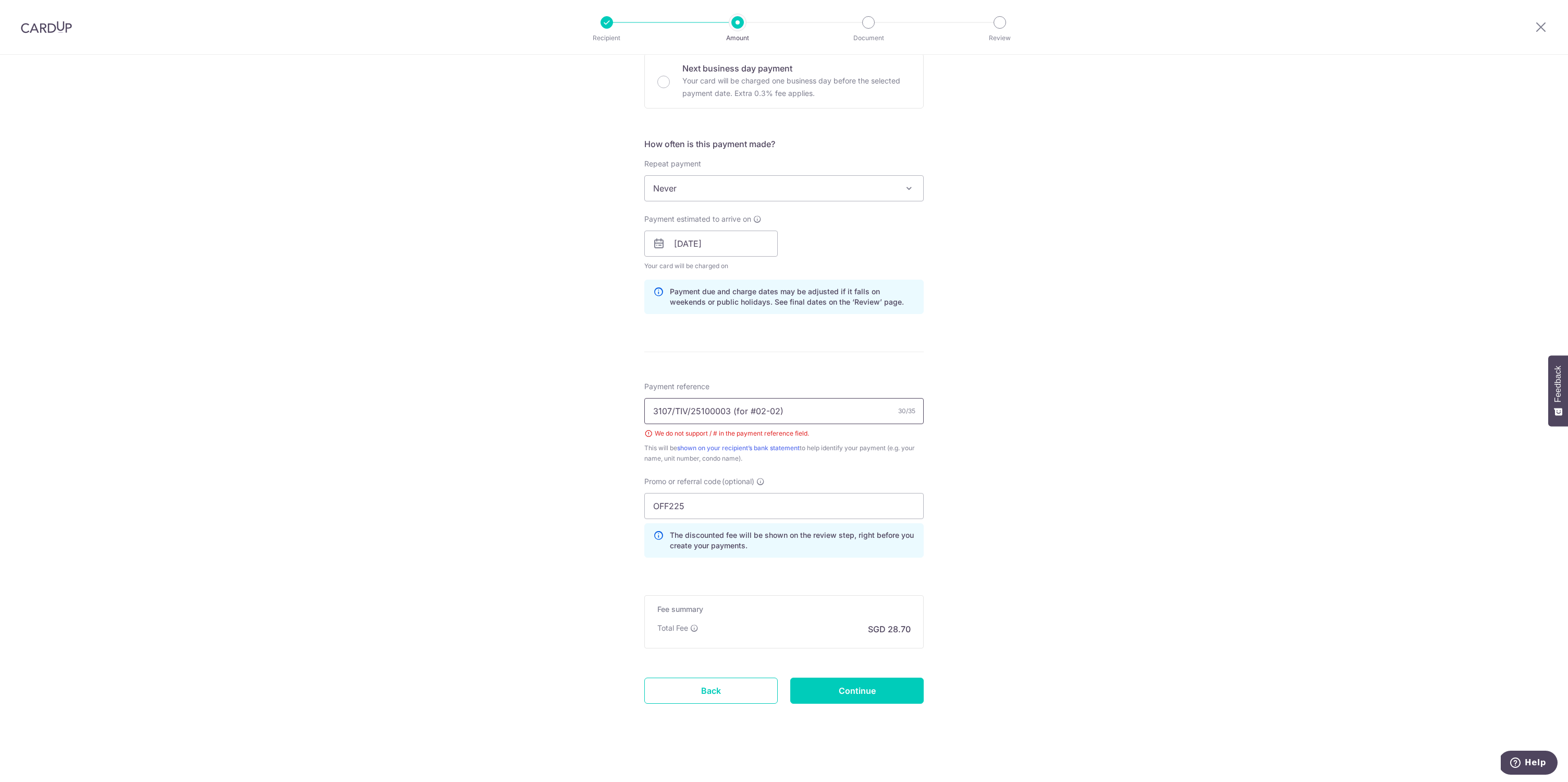
click at [690, 413] on input "3107/TIV/25100003 (for #02-02)" at bounding box center [784, 411] width 279 height 26
click at [1026, 455] on div "Tell us more about your payment Enter payment amount SGD 1,104.00 1104.00 Selec…" at bounding box center [784, 257] width 1568 height 1048
click at [757, 407] on input "3107 TIV 25100003 (for #02-02)" at bounding box center [784, 411] width 279 height 26
type input "3107 TIV 25100003 (for 02-02)"
click at [911, 455] on div "This will be shown on your recipient’s bank statement to help identify your pay…" at bounding box center [784, 453] width 279 height 21
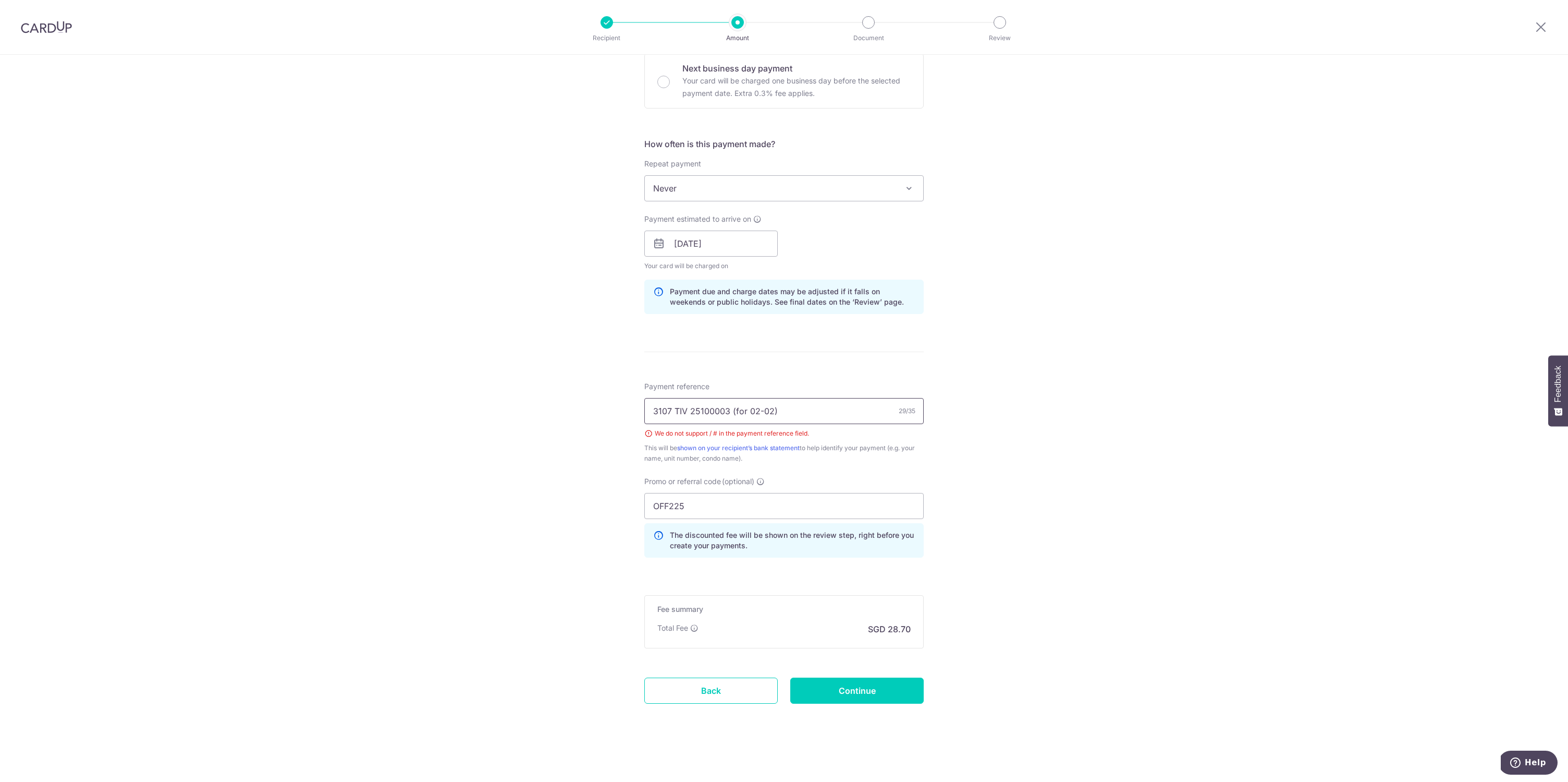
click at [796, 411] on input "3107 TIV 25100003 (for 02-02)" at bounding box center [784, 411] width 279 height 26
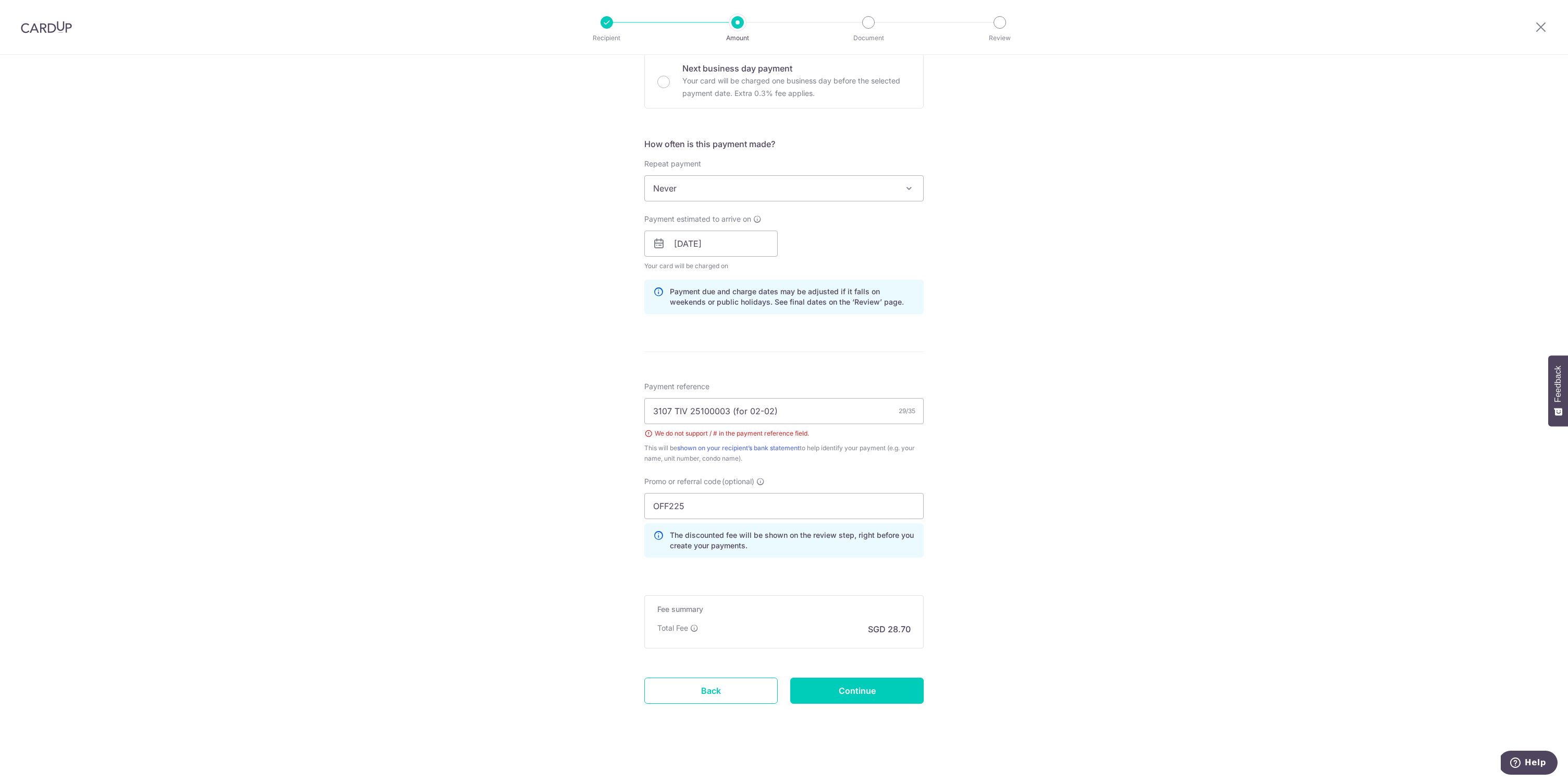
click at [962, 411] on div "Tell us more about your payment Enter payment amount SGD 1,104.00 1104.00 Selec…" at bounding box center [784, 257] width 1568 height 1048
click at [876, 697] on input "Continue" at bounding box center [857, 691] width 133 height 26
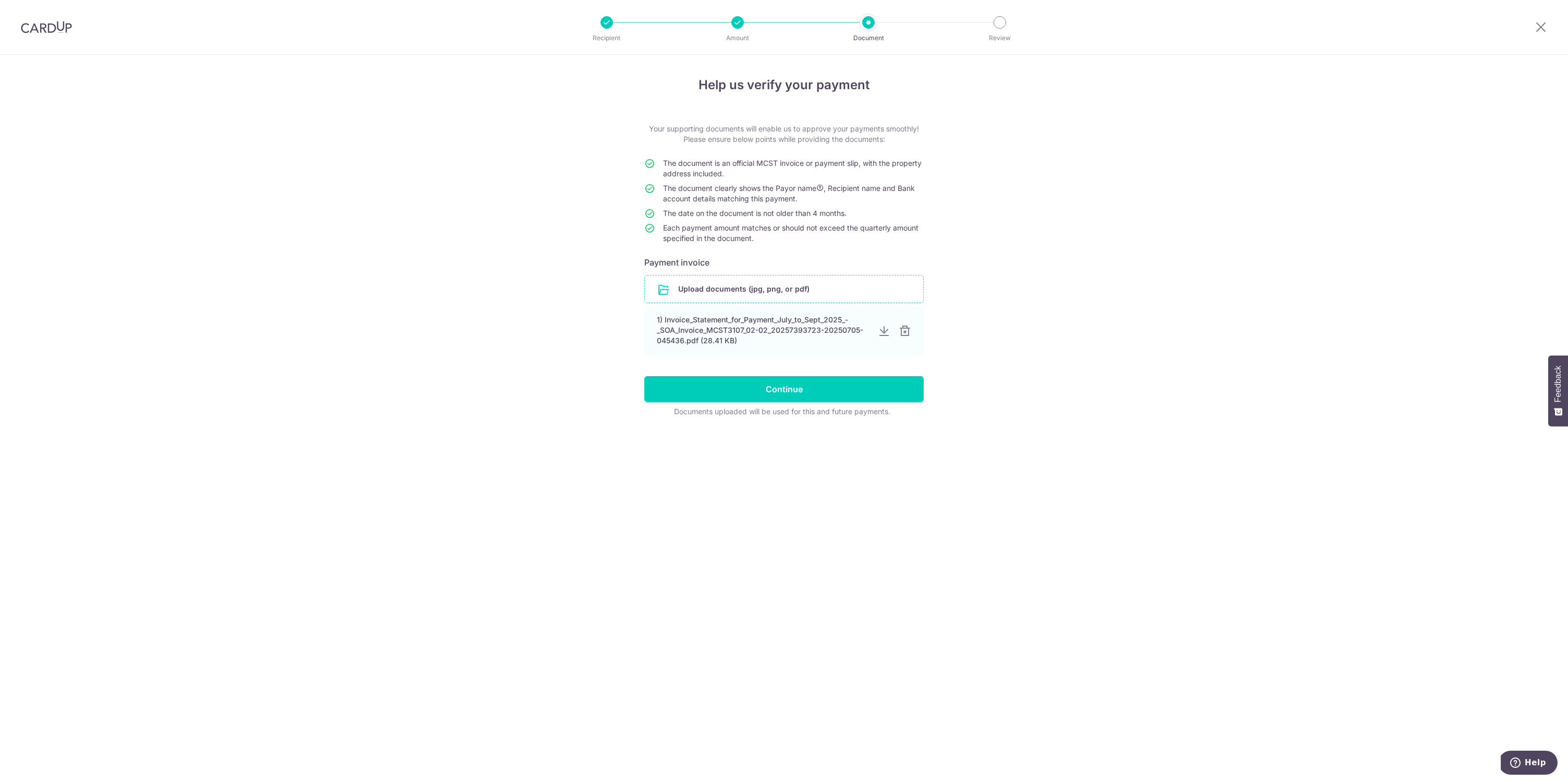
click at [839, 290] on input "file" at bounding box center [784, 289] width 278 height 27
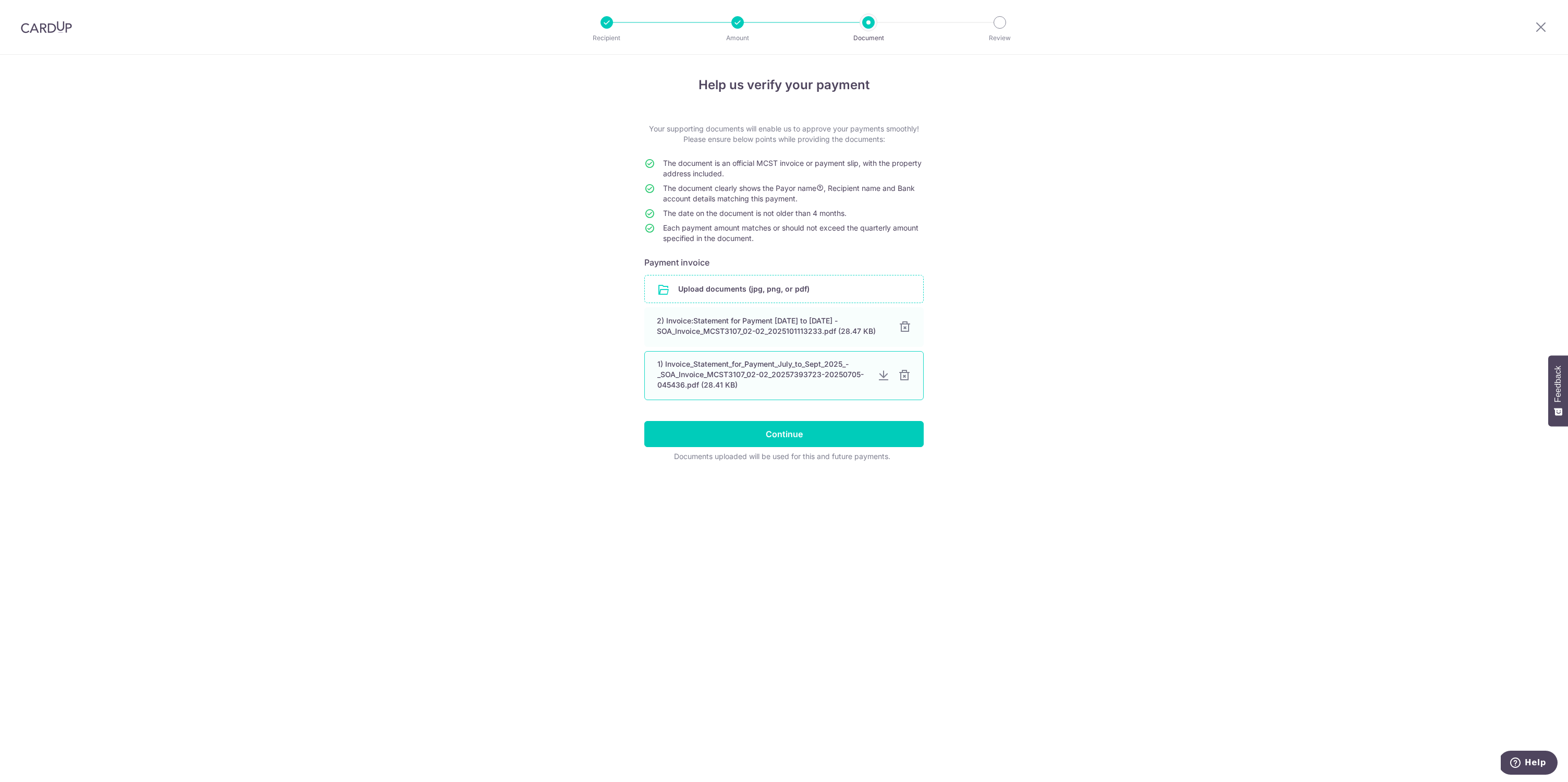
click at [905, 377] on div at bounding box center [904, 375] width 12 height 12
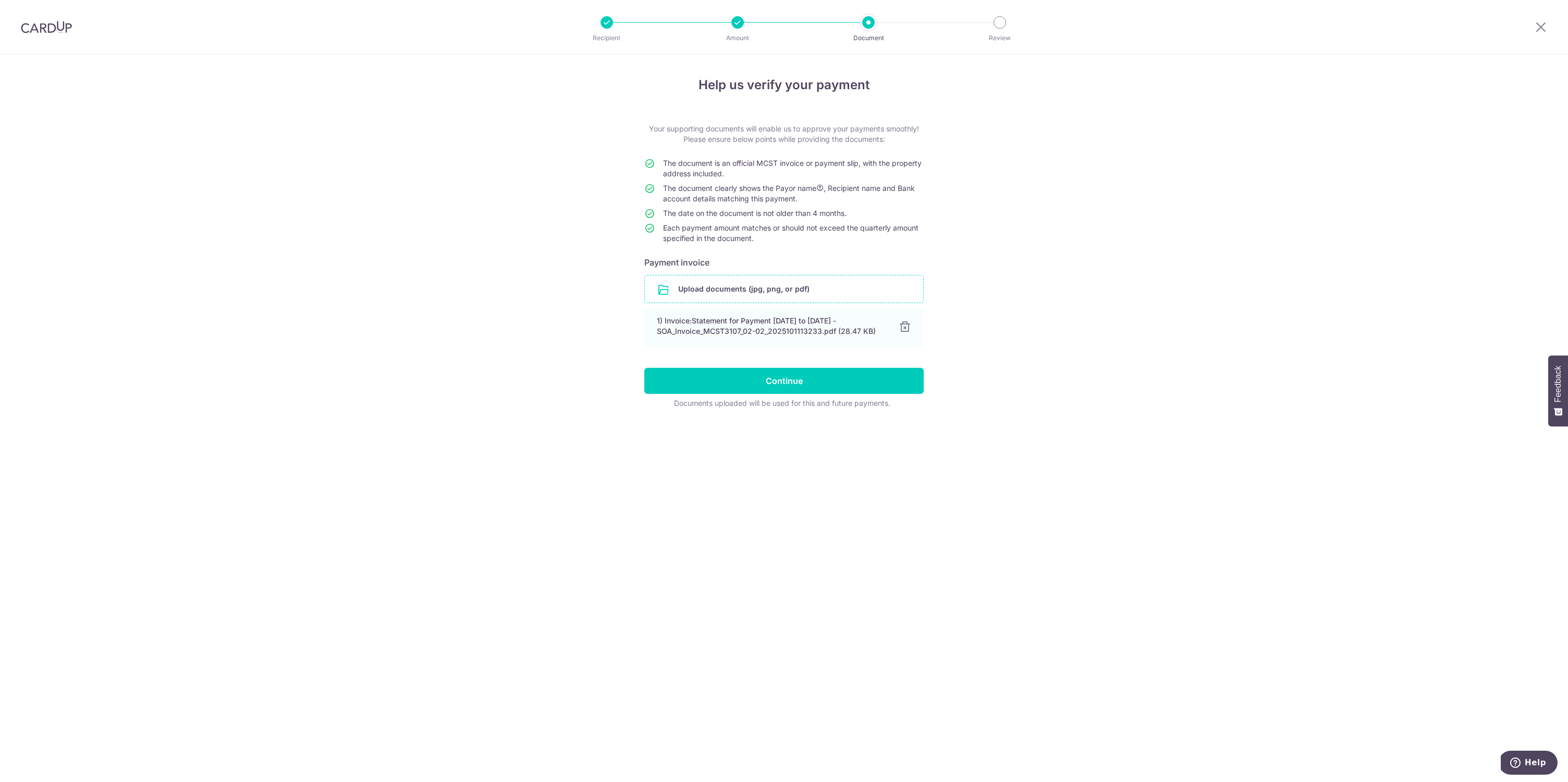
click at [759, 364] on form "Your supporting documents will enable us to approve your payments smoothly! Ple…" at bounding box center [784, 266] width 279 height 285
click at [757, 371] on input "Continue" at bounding box center [784, 381] width 279 height 26
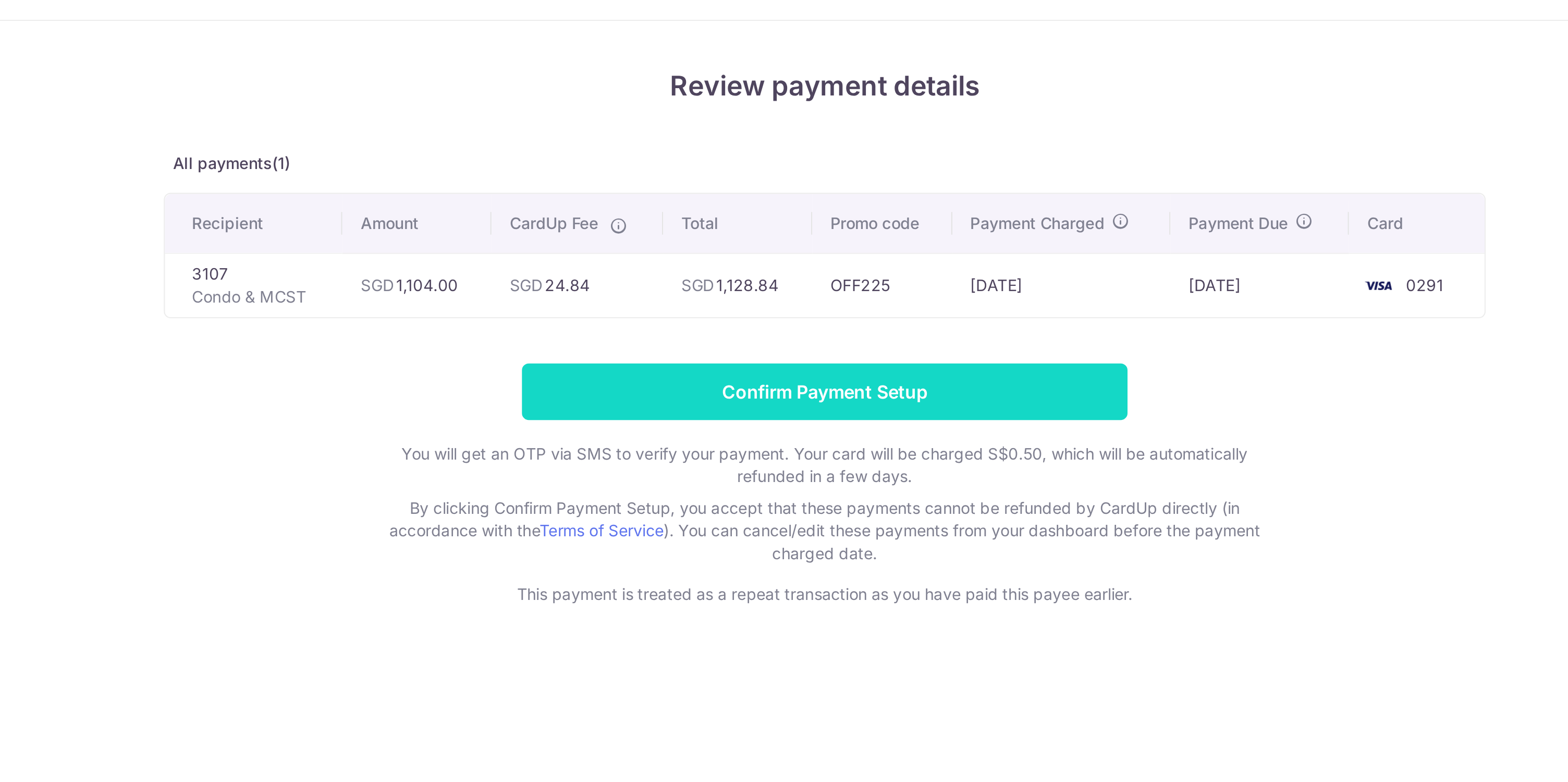
click at [804, 229] on input "Confirm Payment Setup" at bounding box center [784, 226] width 279 height 26
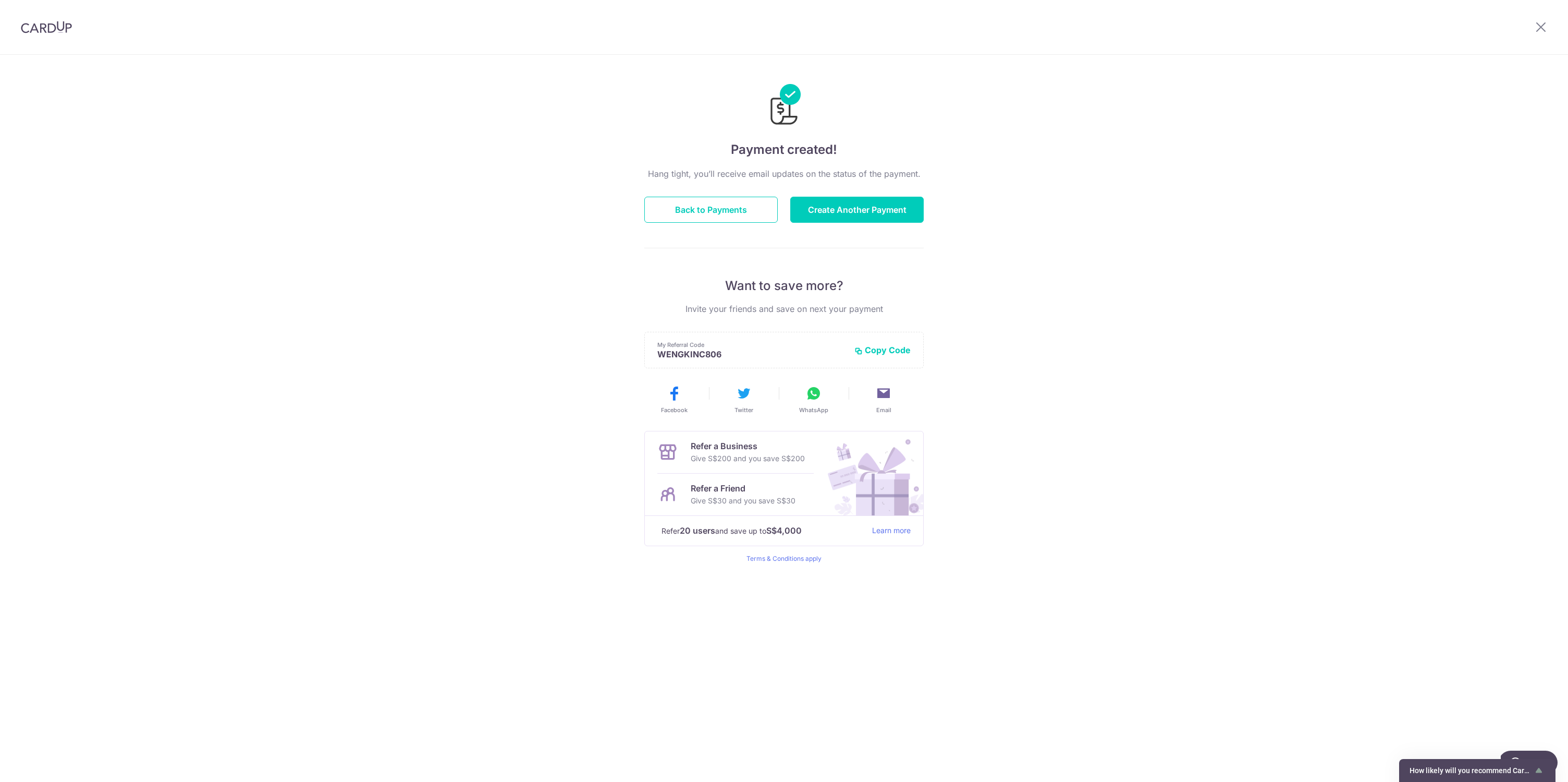
click at [677, 229] on div "Hang tight, you’ll receive email updates on the status of the payment. Back to …" at bounding box center [784, 365] width 279 height 395
click at [680, 214] on button "Back to Payments" at bounding box center [711, 210] width 133 height 26
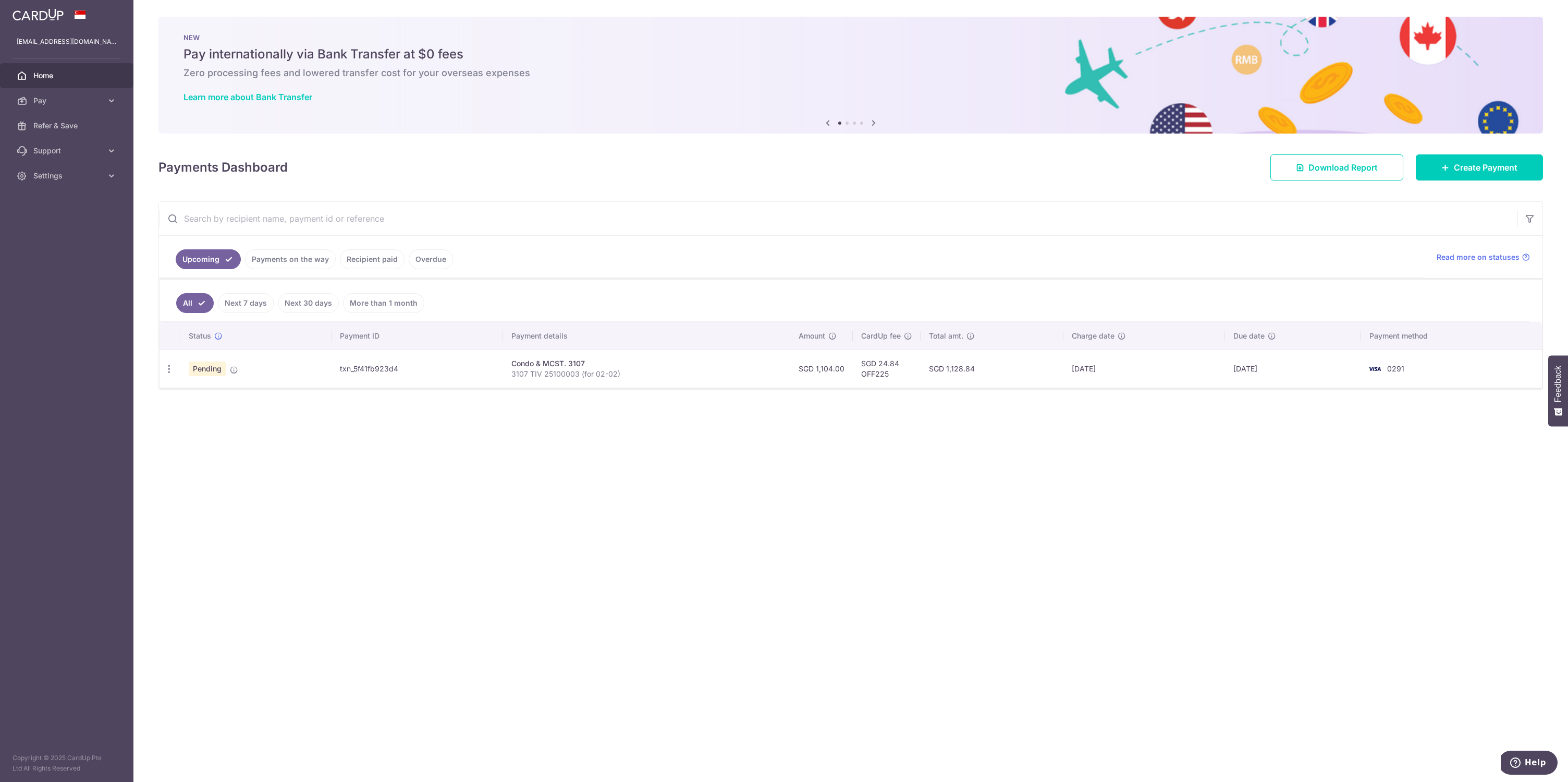
click at [306, 259] on link "Payments on the way" at bounding box center [290, 259] width 91 height 20
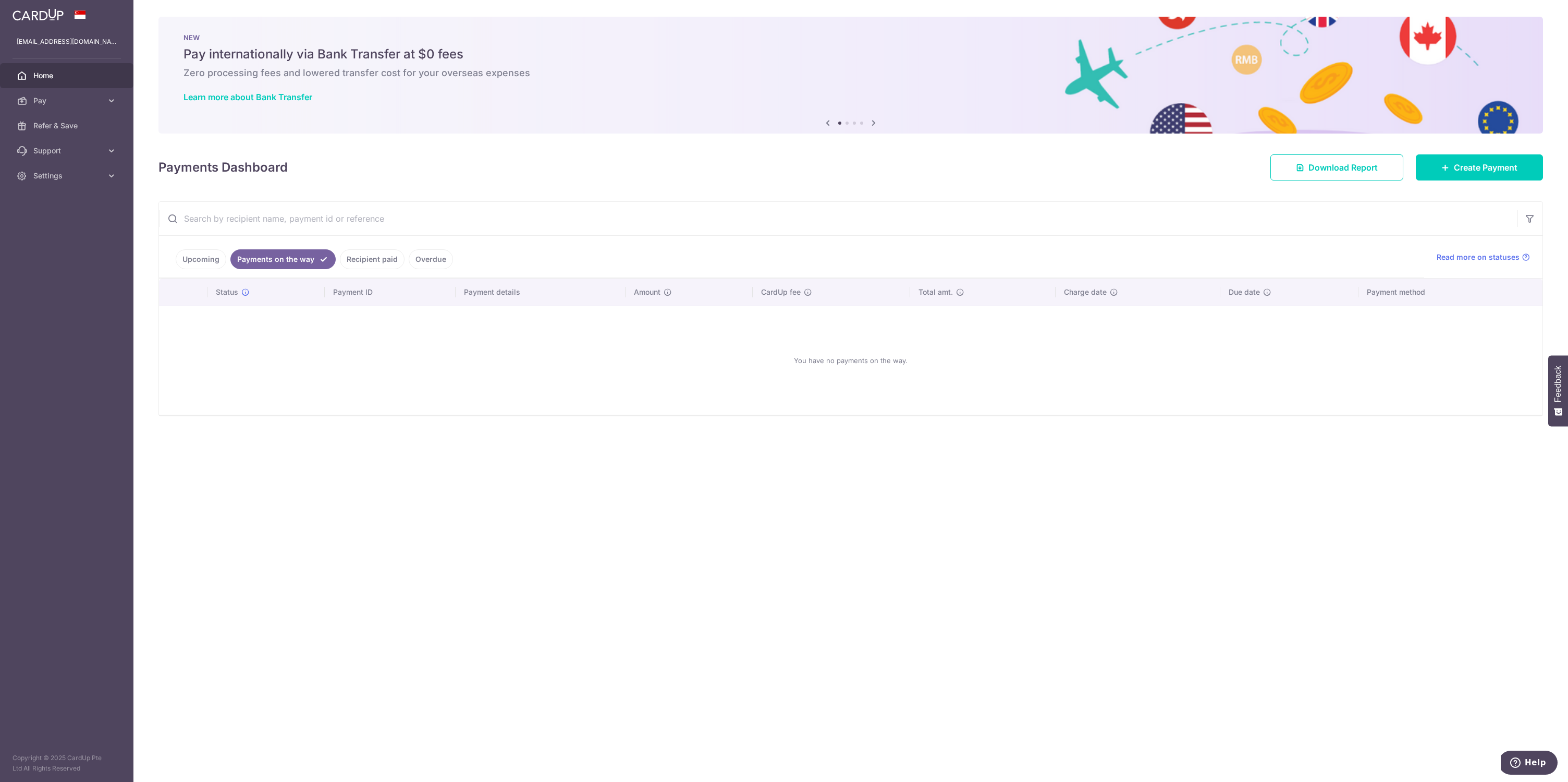
click at [365, 258] on link "Recipient paid" at bounding box center [372, 259] width 64 height 20
